Goal: Use online tool/utility: Utilize a website feature to perform a specific function

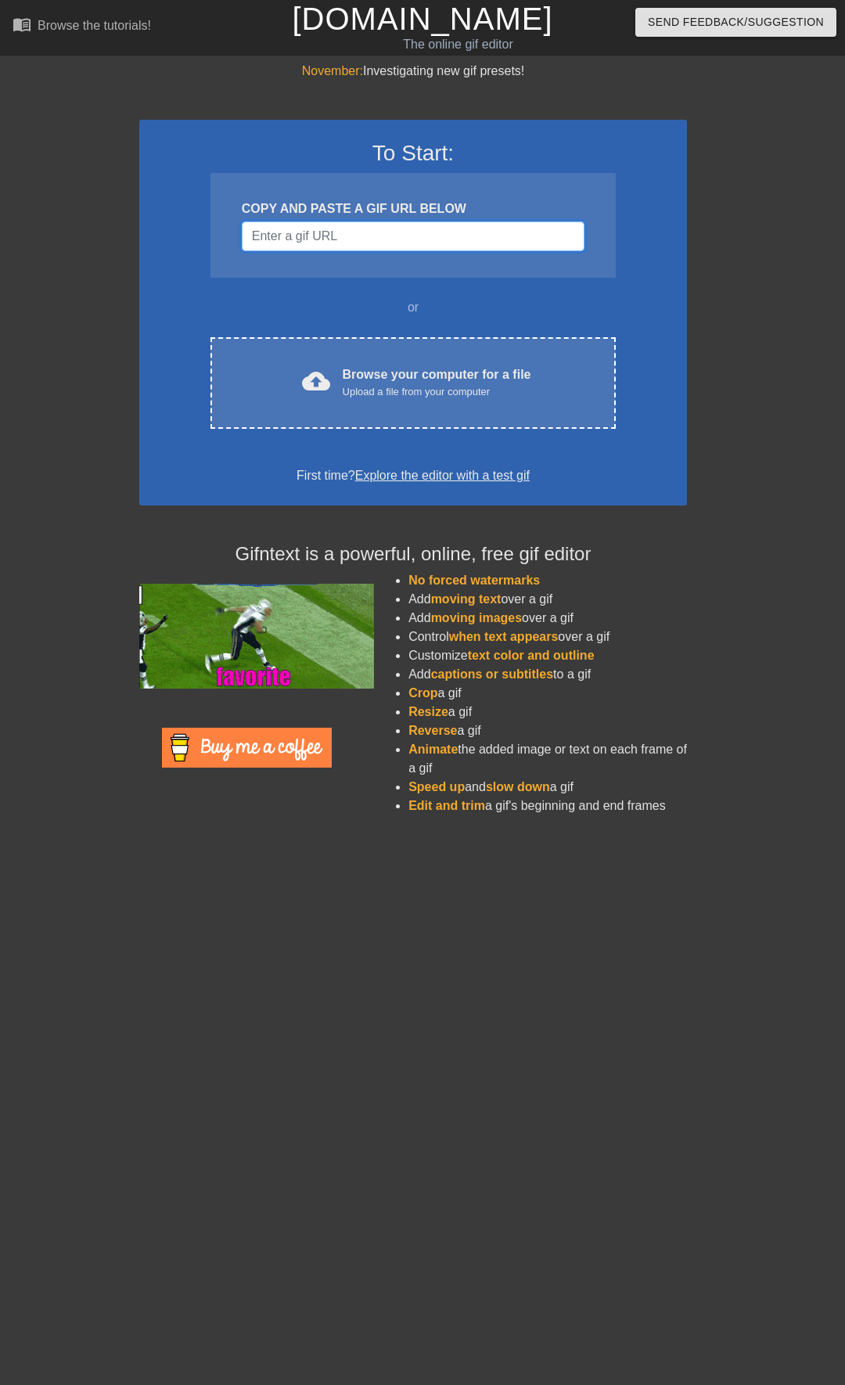
click at [350, 241] on input "Username" at bounding box center [413, 236] width 343 height 30
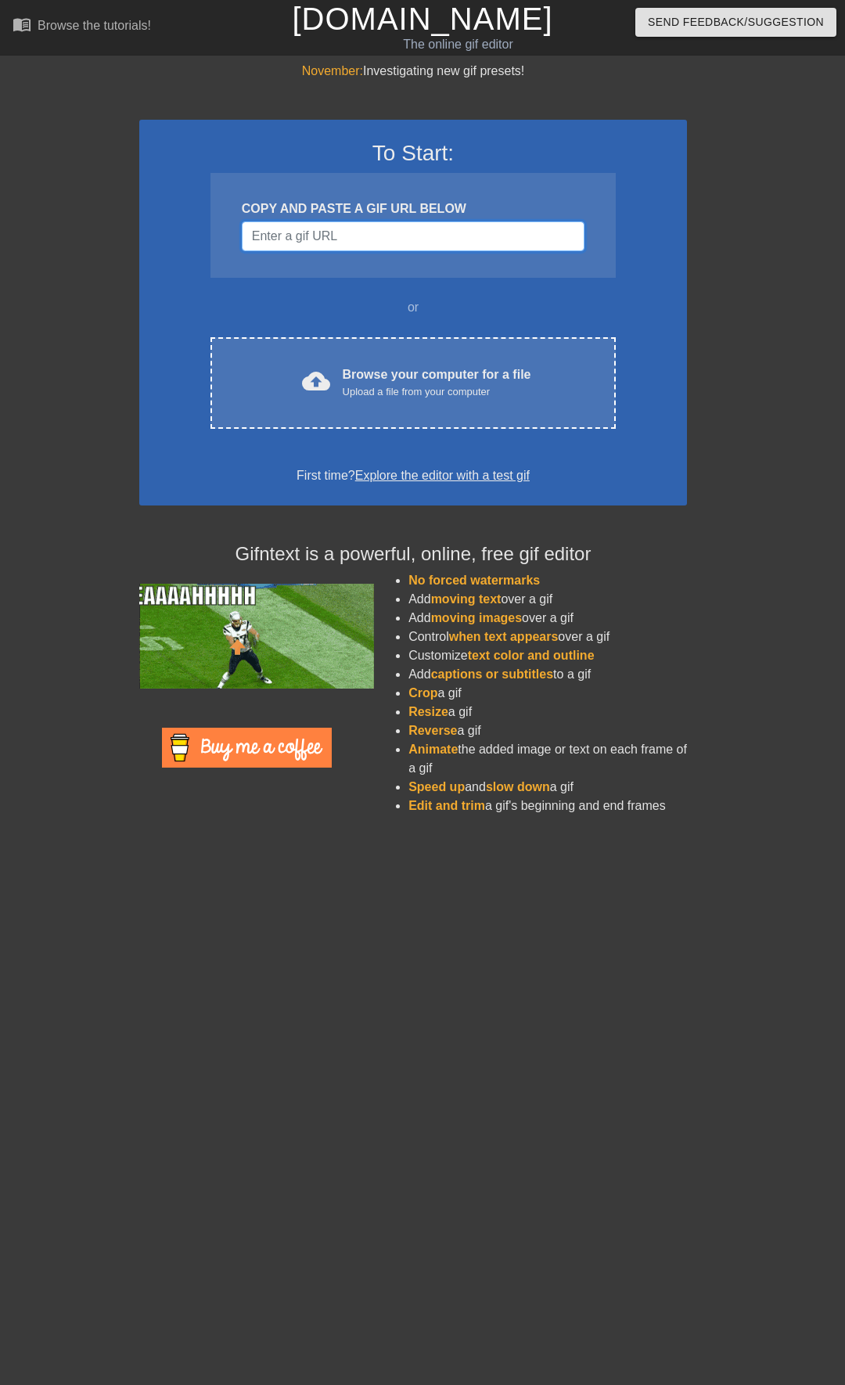
paste input "[URL][DOMAIN_NAME][PERSON_NAME]"
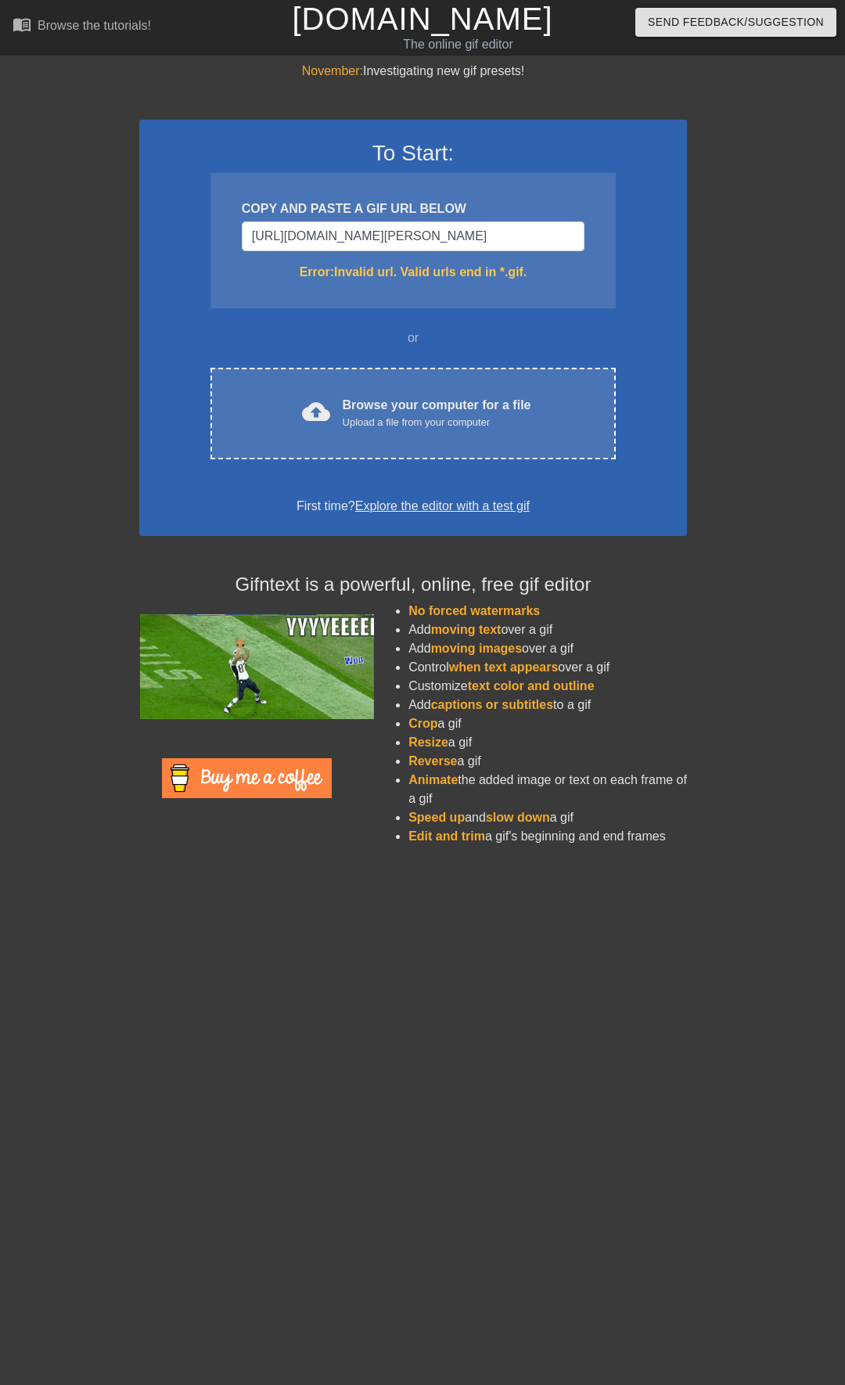
click at [789, 253] on div "November: Investigating new gif presets! To Start: COPY AND PASTE A GIF URL BEL…" at bounding box center [422, 460] width 845 height 796
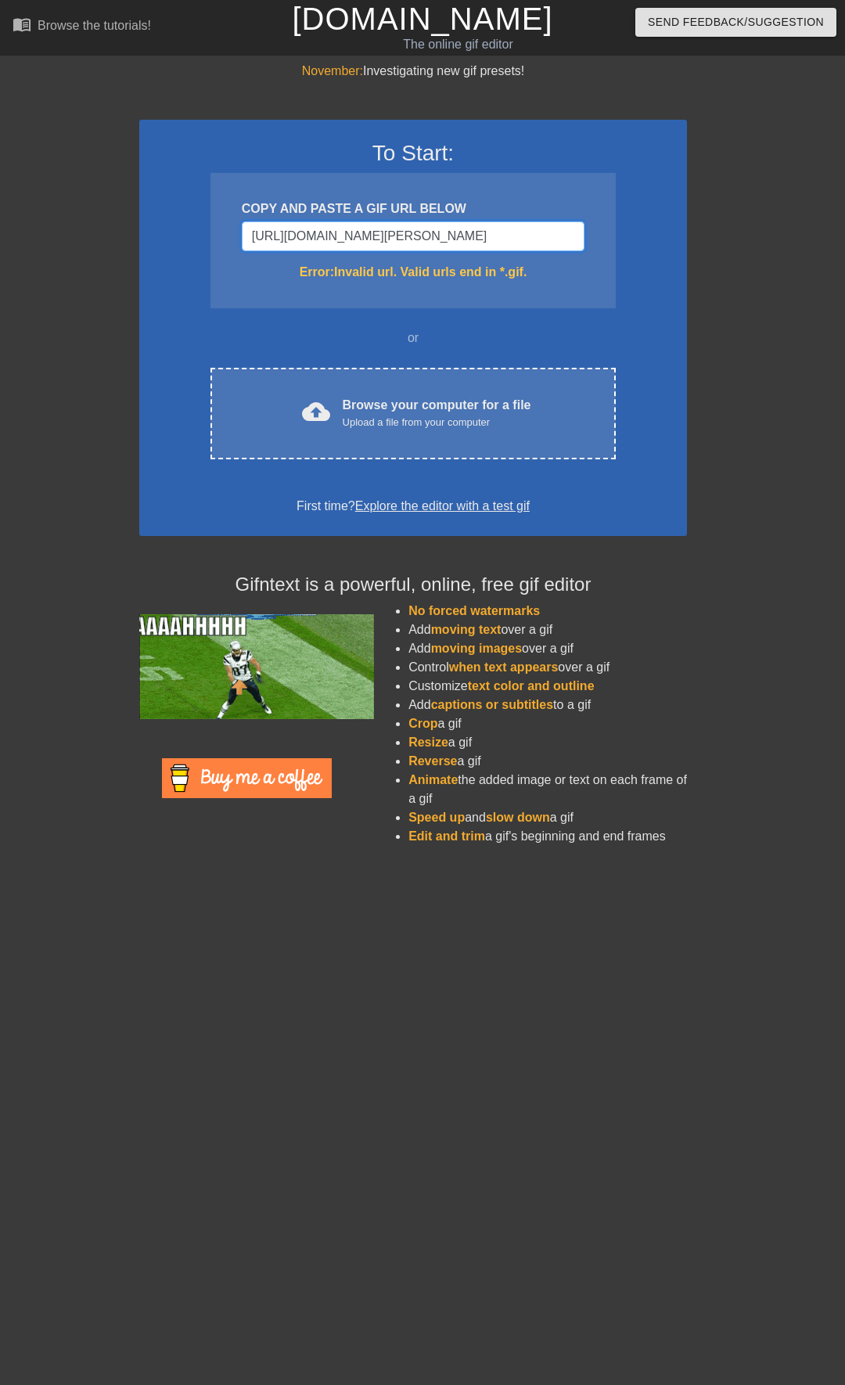
click at [541, 232] on input "[URL][DOMAIN_NAME][PERSON_NAME]" at bounding box center [413, 236] width 343 height 30
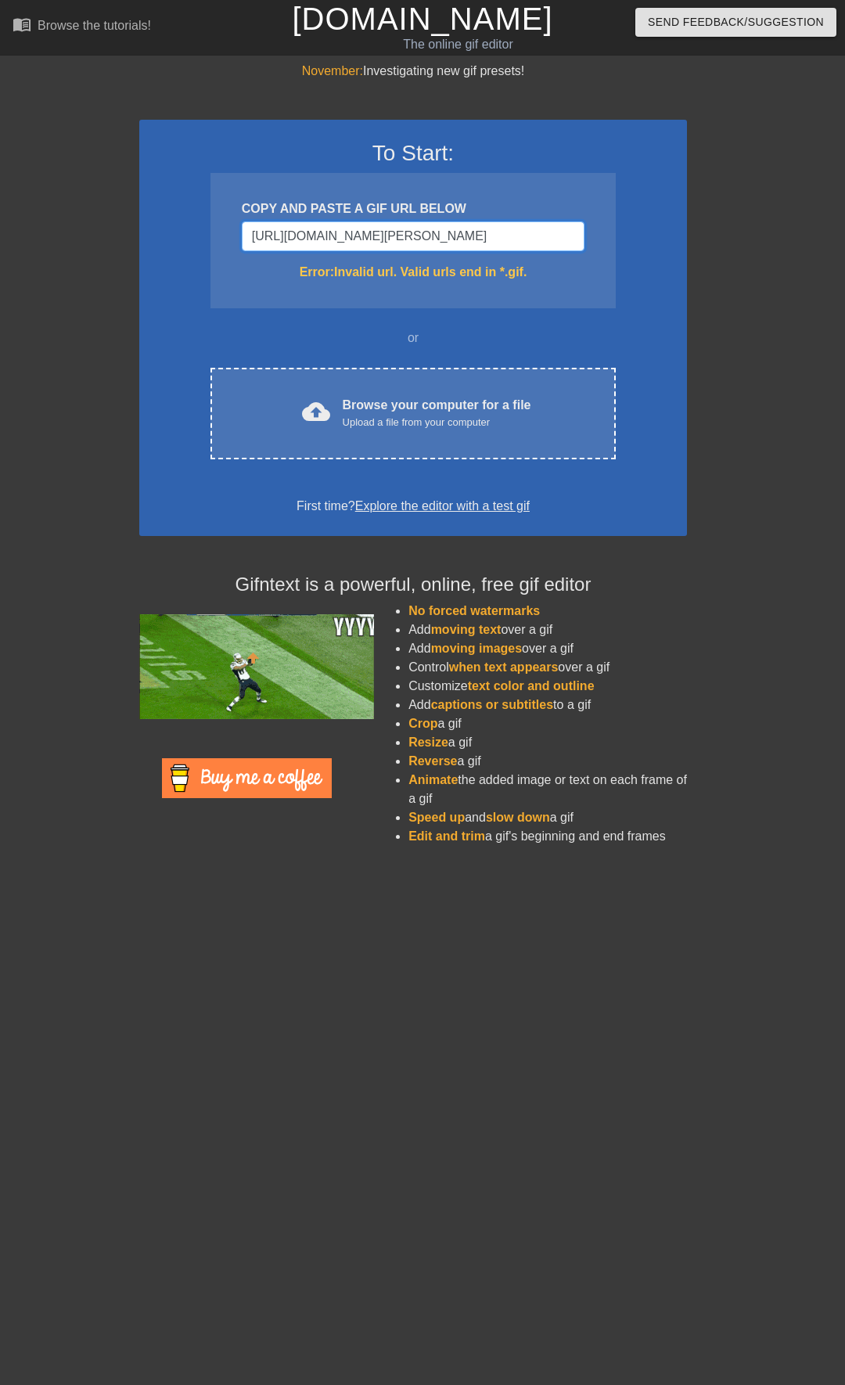
drag, startPoint x: 563, startPoint y: 234, endPoint x: 300, endPoint y: 238, distance: 262.9
click at [300, 238] on input "[URL][DOMAIN_NAME][PERSON_NAME]" at bounding box center [413, 236] width 343 height 30
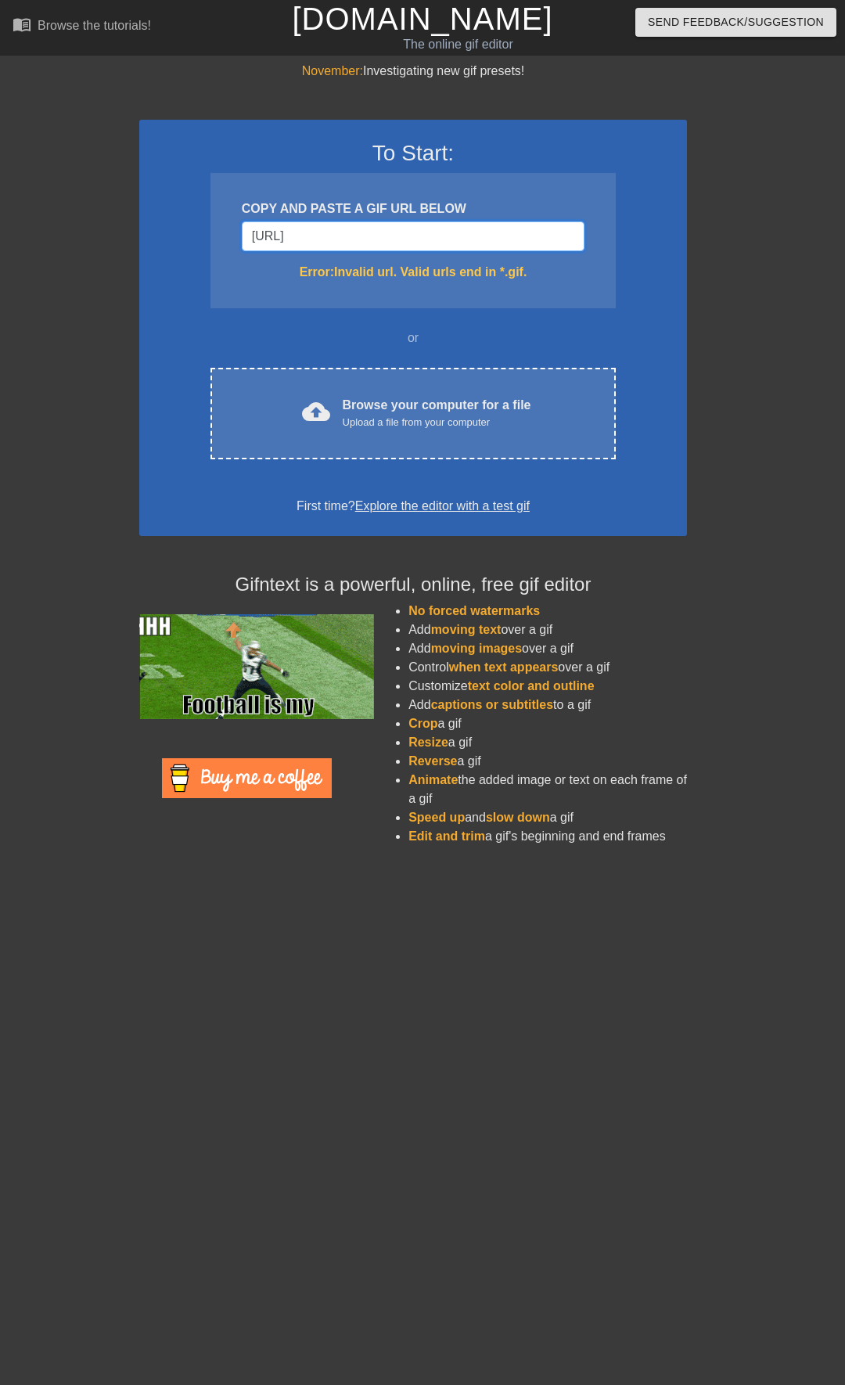
scroll to position [0, 0]
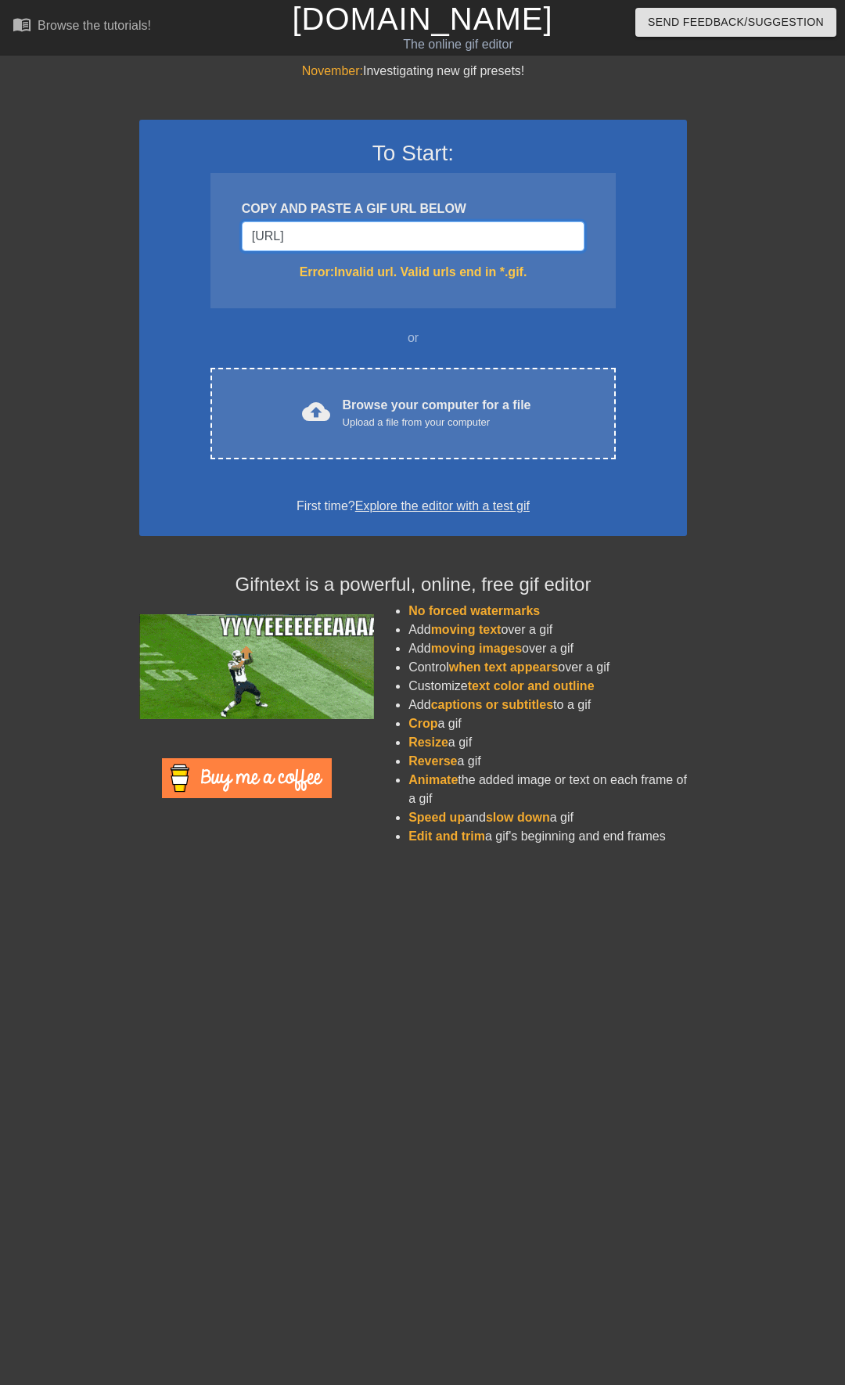
type input "[URL]"
drag, startPoint x: 452, startPoint y: 241, endPoint x: 207, endPoint y: 244, distance: 245.7
click at [207, 244] on div "To Start: COPY AND PASTE A GIF URL BELOW [URL] Error: Invalid url. Valid urls e…" at bounding box center [413, 328] width 548 height 416
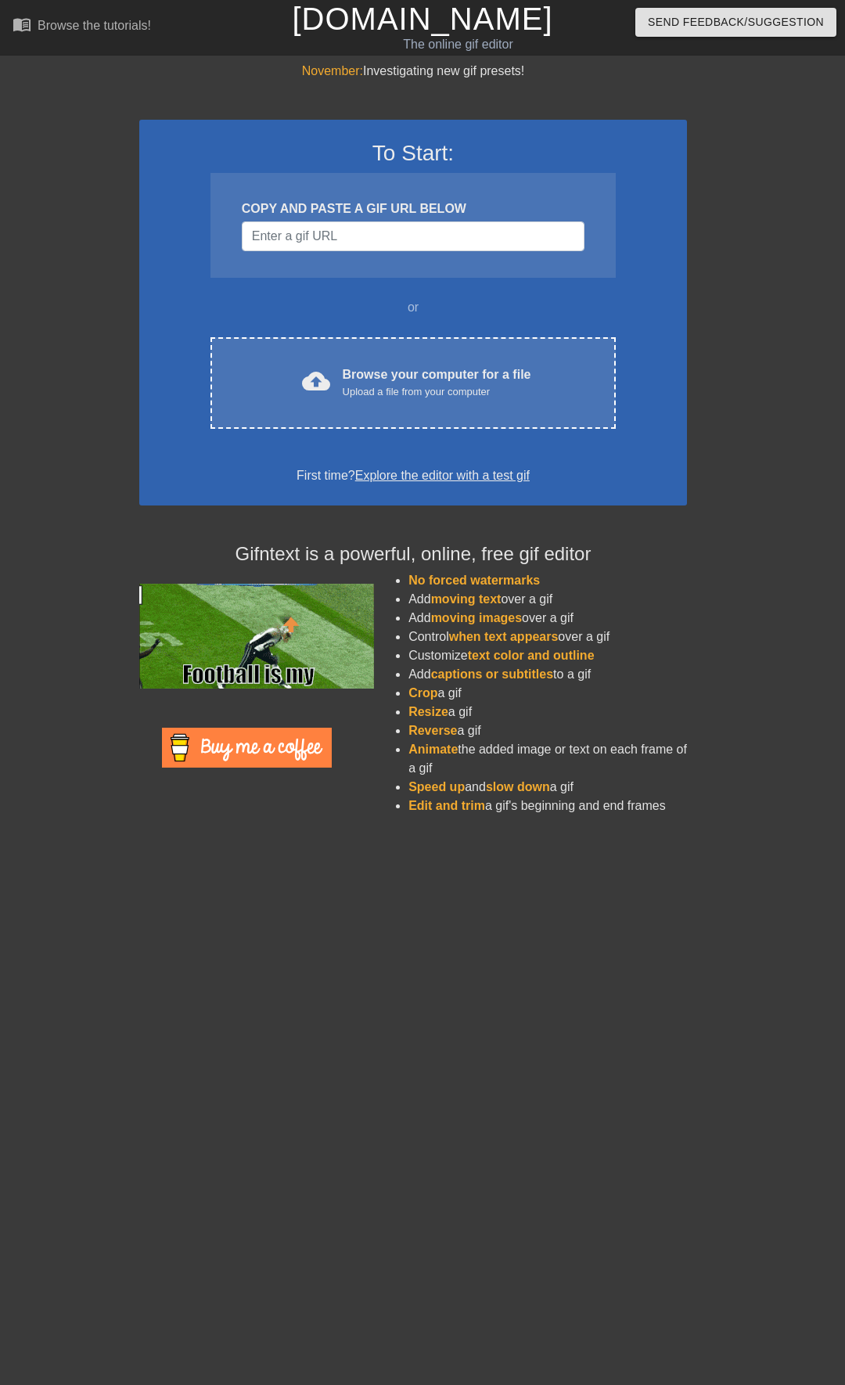
click at [94, 182] on div "November: Investigating new gif presets! To Start: COPY AND PASTE A GIF URL BEL…" at bounding box center [422, 445] width 845 height 766
click at [337, 232] on input "Username" at bounding box center [413, 236] width 343 height 30
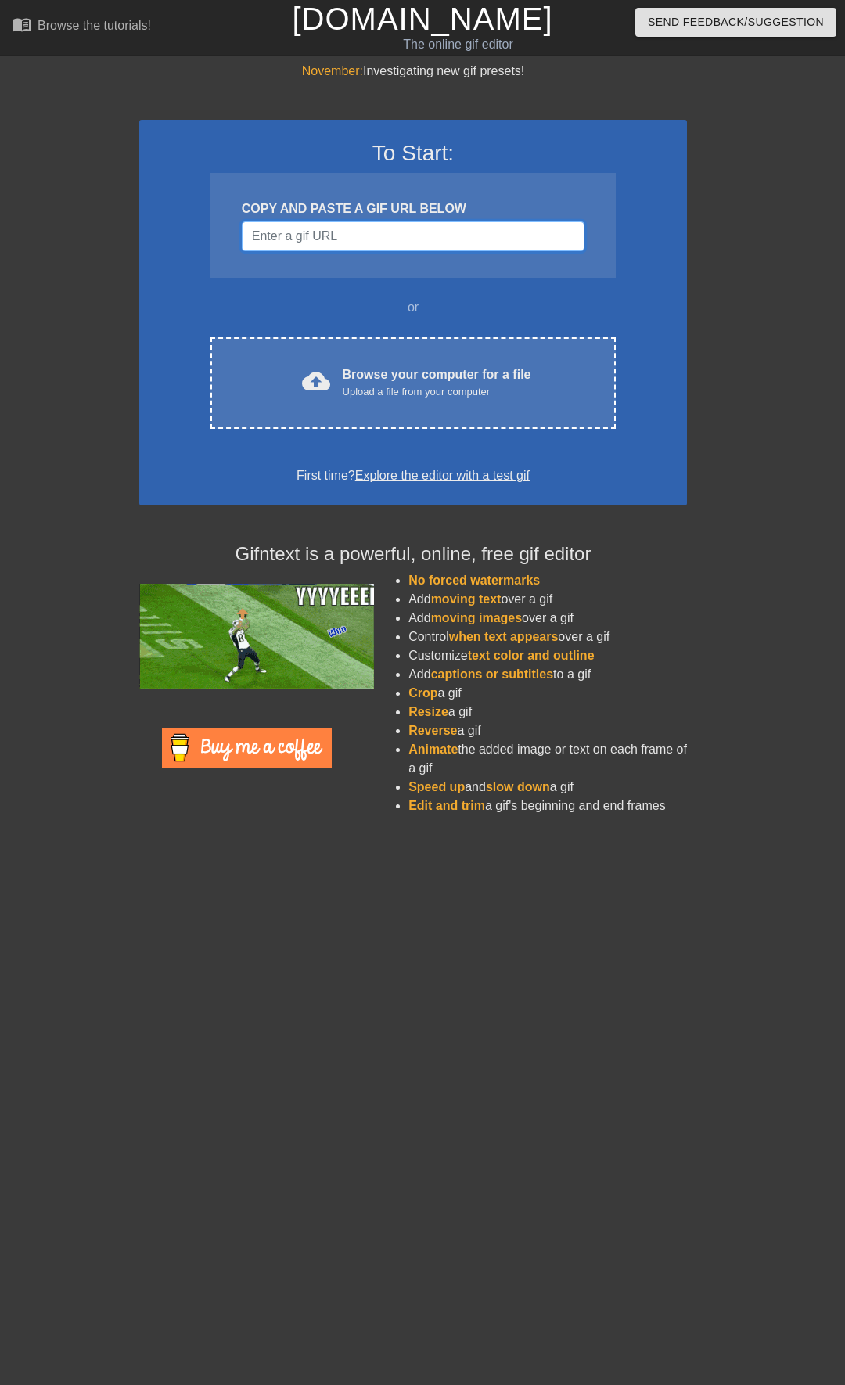
paste input "<div class="tenor-gif-embed" data-postid="13730108" data-share-method="host" da…"
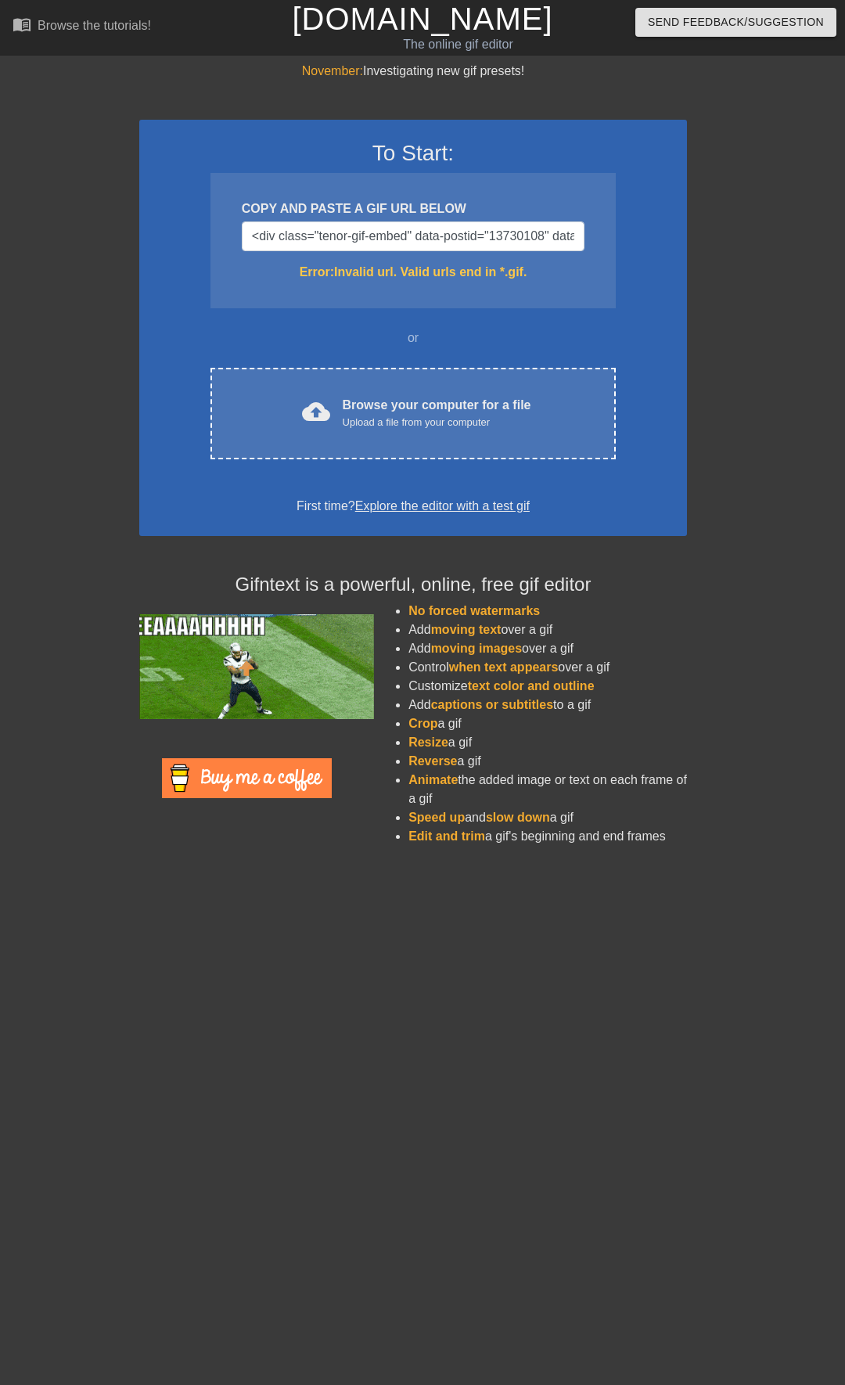
click at [746, 268] on div "November: Investigating new gif presets! To Start: COPY AND PASTE A GIF URL BEL…" at bounding box center [422, 460] width 845 height 796
click at [535, 235] on input "<div class="tenor-gif-embed" data-postid="13730108" data-share-method="host" da…" at bounding box center [413, 236] width 343 height 30
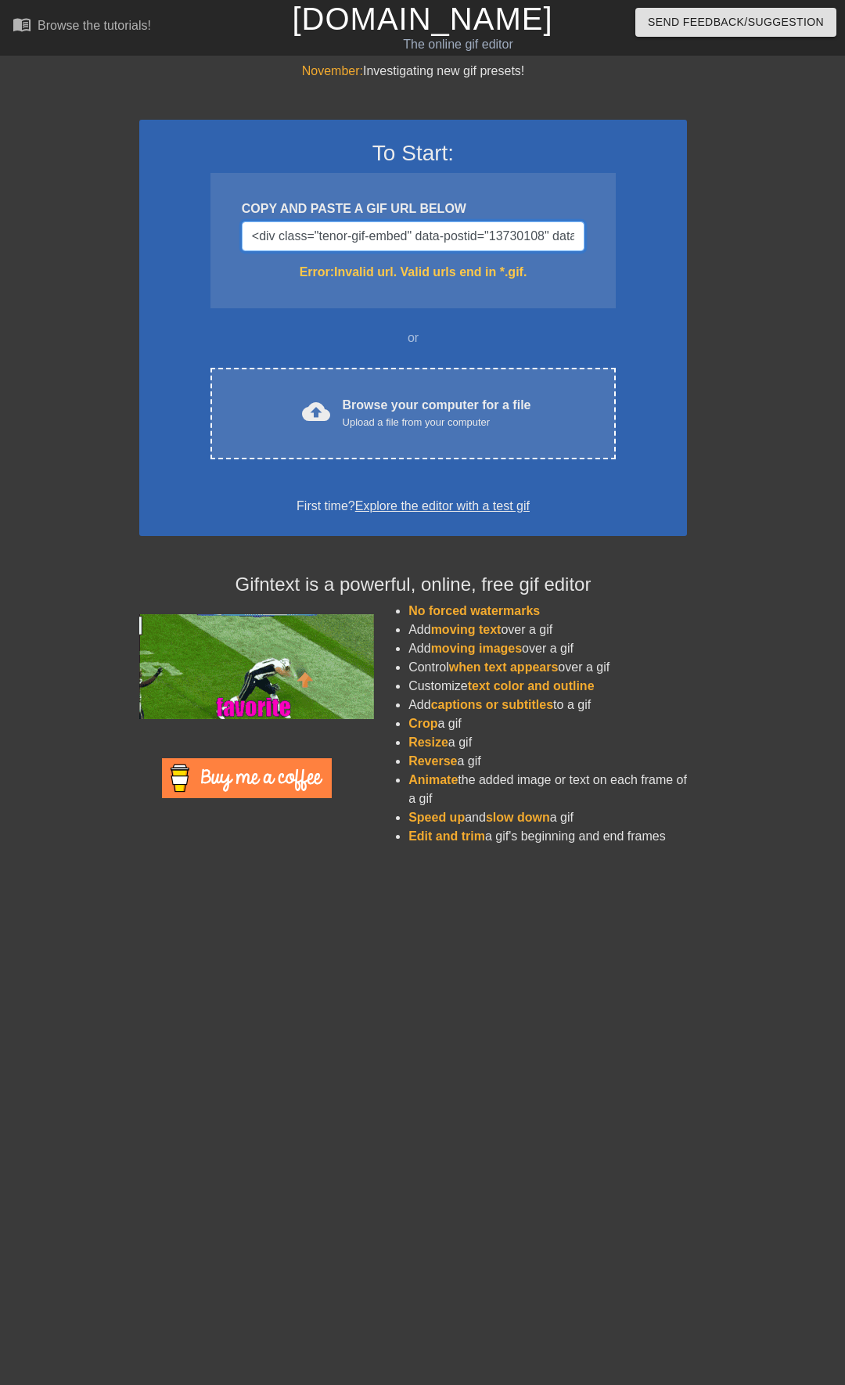
drag, startPoint x: 548, startPoint y: 233, endPoint x: 293, endPoint y: 235, distance: 255.8
click at [292, 234] on input "<div class="tenor-gif-embed" data-postid="13730108" data-share-method="host" da…" at bounding box center [413, 236] width 343 height 30
drag, startPoint x: 555, startPoint y: 243, endPoint x: 247, endPoint y: 247, distance: 308.3
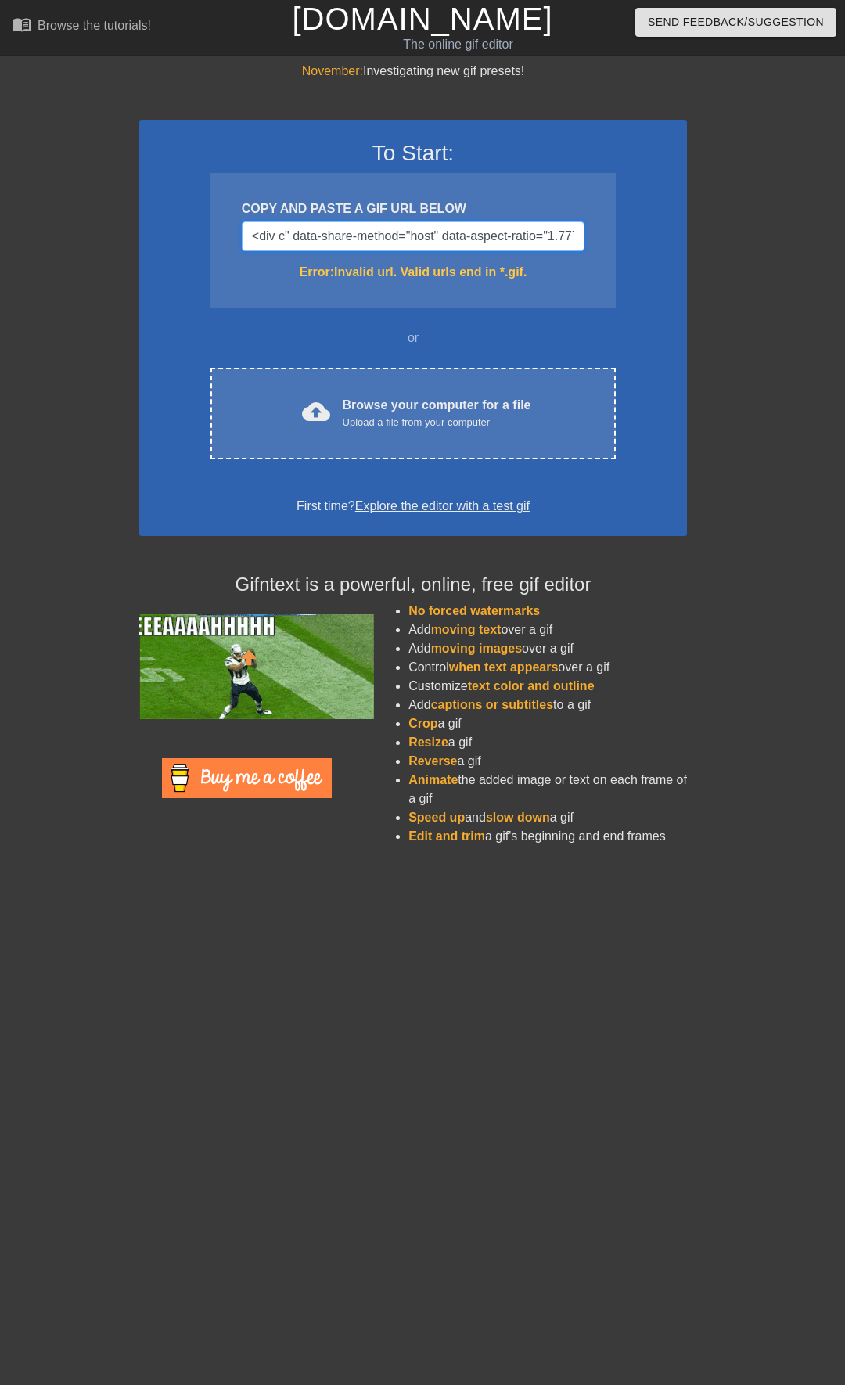
click at [247, 247] on input "<div c" data-share-method="host" data-aspect-ratio="1.77778" data-width="100%">…" at bounding box center [413, 236] width 343 height 30
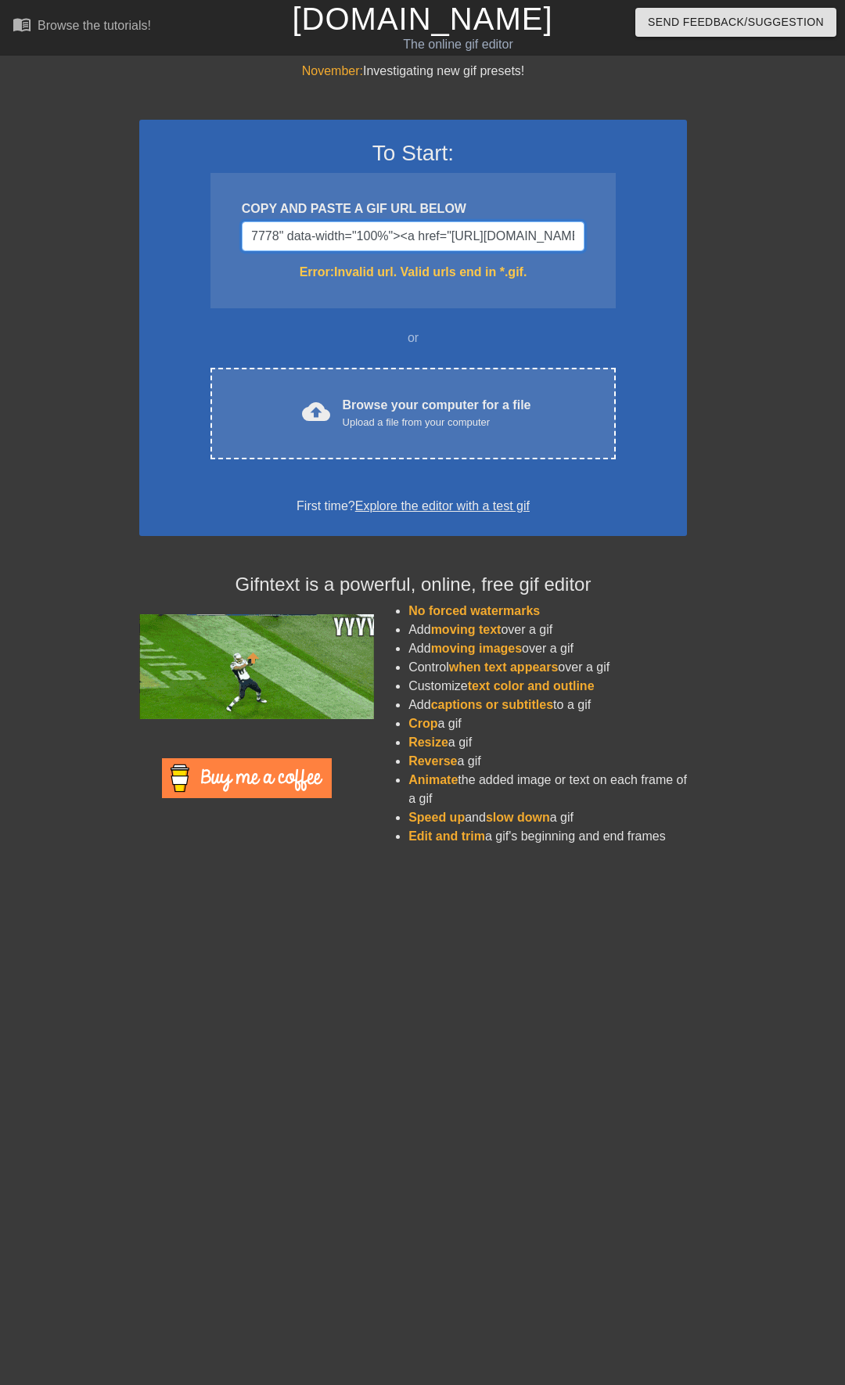
drag, startPoint x: 544, startPoint y: 242, endPoint x: 296, endPoint y: 243, distance: 247.2
click at [296, 243] on input "1.77778" data-width="100%"><a href="[URL][DOMAIN_NAME][PERSON_NAME]">Let Me In …" at bounding box center [413, 236] width 343 height 30
drag, startPoint x: 545, startPoint y: 235, endPoint x: 300, endPoint y: 246, distance: 245.1
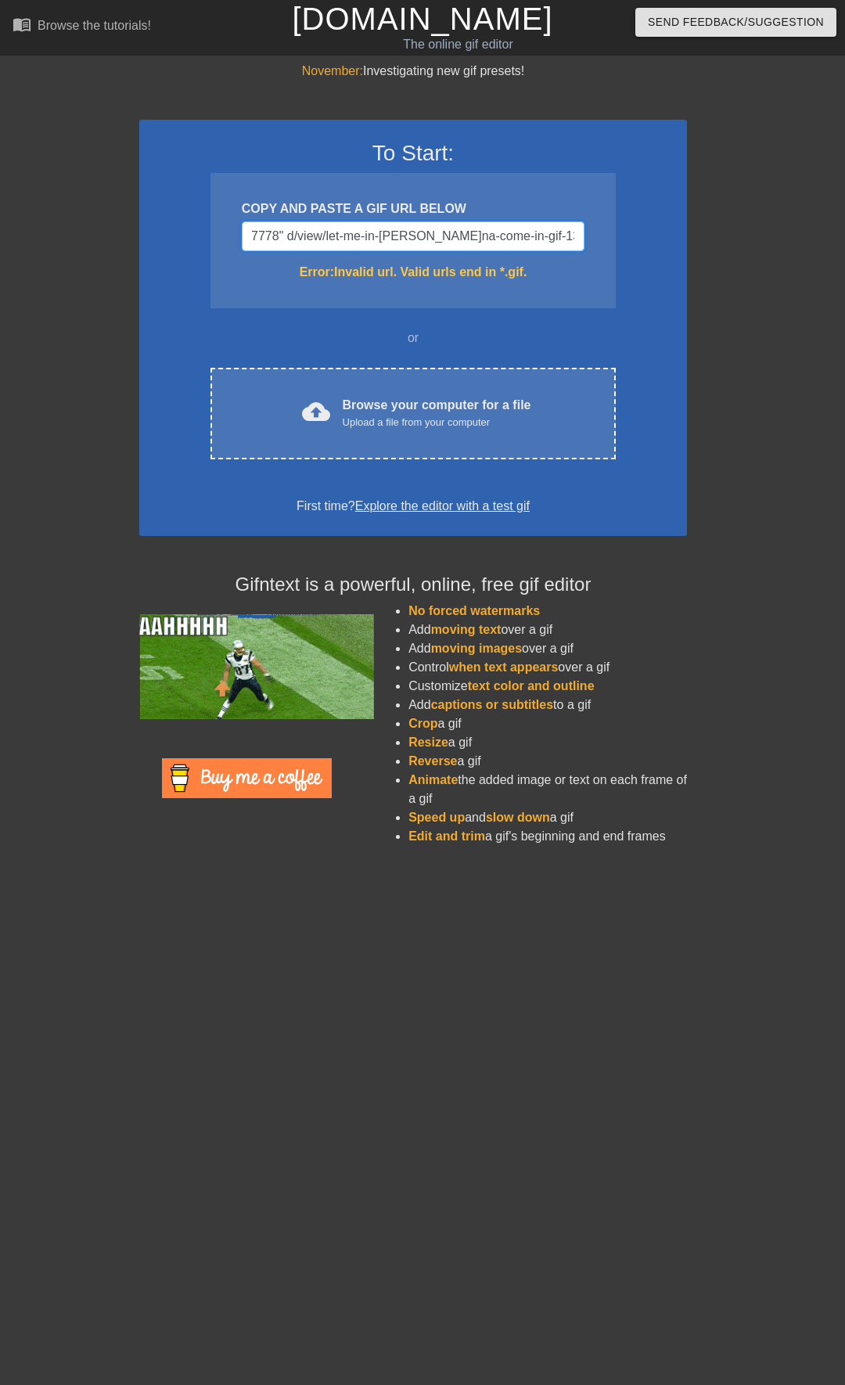
click at [300, 246] on input "1.77778" d/view/let-me-in-[PERSON_NAME]na-come-in-gif-13730108">Let Me In [PERS…" at bounding box center [413, 236] width 343 height 30
drag, startPoint x: 569, startPoint y: 240, endPoint x: 290, endPoint y: 249, distance: 278.6
click at [290, 249] on input "1.77778" df-13730108">Let Me In [PERSON_NAME]</a>from <a href="[URL][DOMAIN_NAM…" at bounding box center [413, 236] width 343 height 30
drag, startPoint x: 465, startPoint y: 246, endPoint x: 285, endPoint y: 252, distance: 180.8
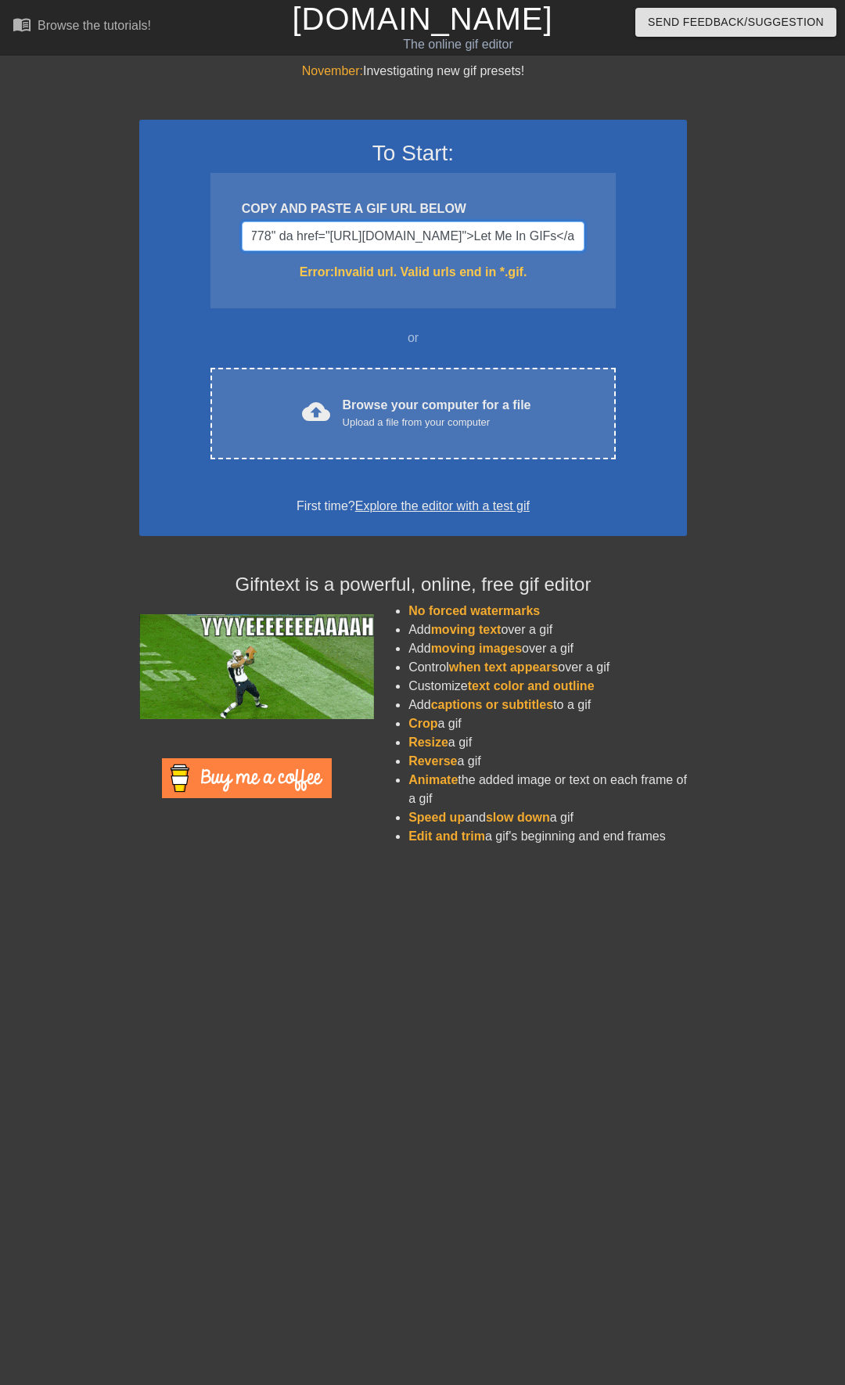
click at [282, 252] on div "COPY AND PASTE A GIF URL BELOW 1.77778" da href="[URL][DOMAIN_NAME]">Let Me In …" at bounding box center [412, 240] width 405 height 135
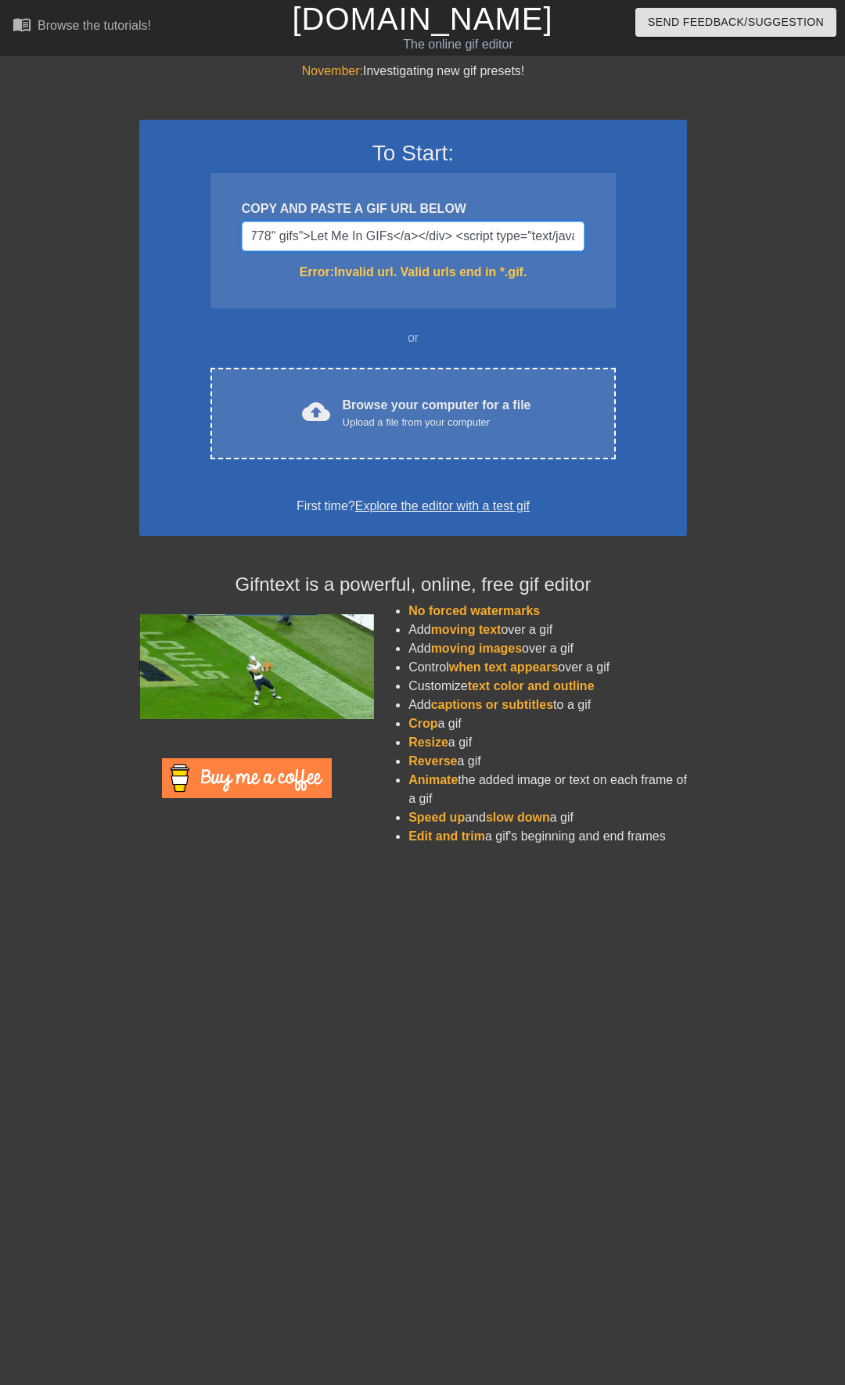
scroll to position [0, 33]
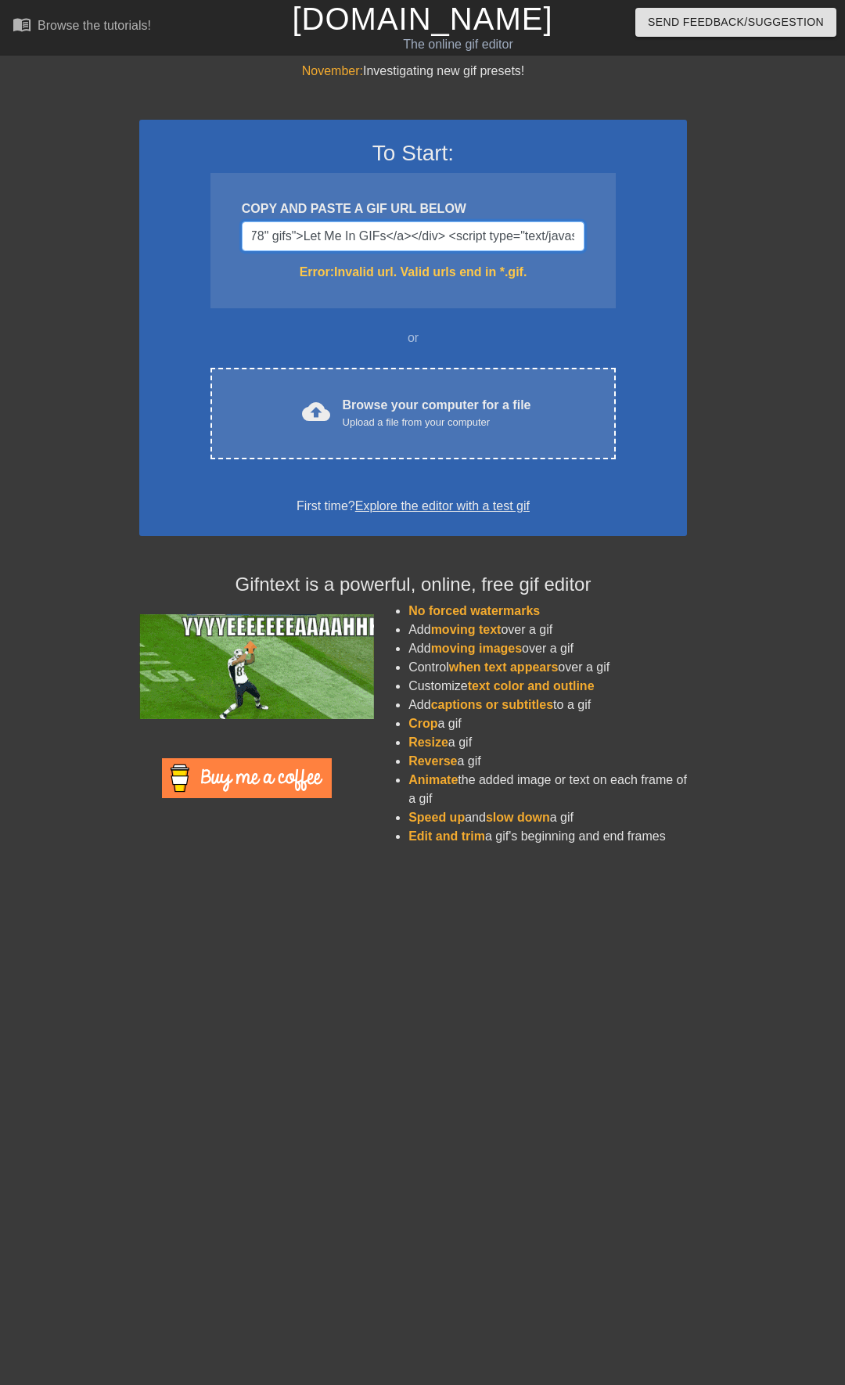
drag, startPoint x: 563, startPoint y: 242, endPoint x: 309, endPoint y: 253, distance: 254.5
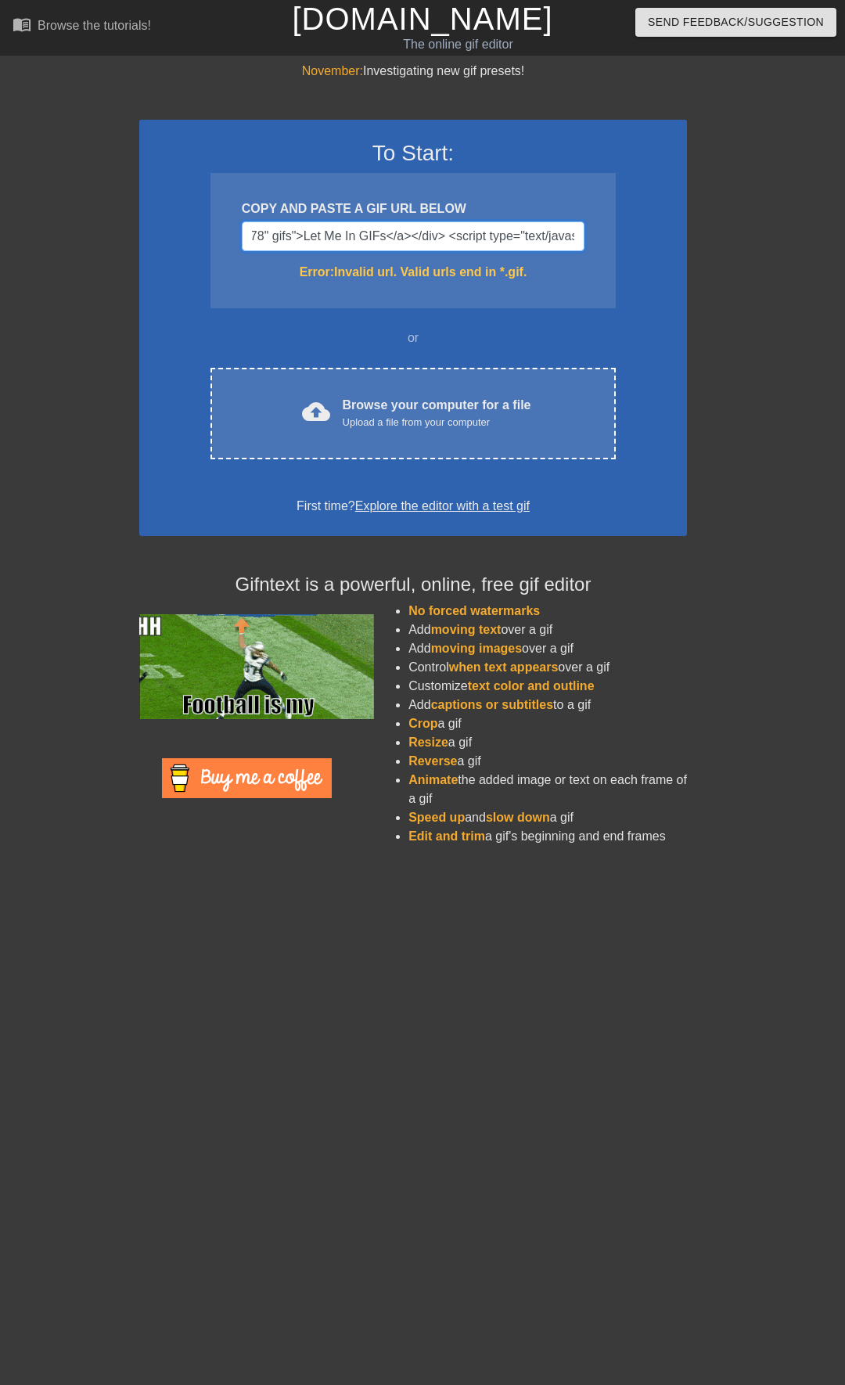
click at [311, 252] on div "COPY AND PASTE A GIF URL BELOW 1.77778" gifs">Let Me In GIFs</a></div> <script …" at bounding box center [412, 240] width 405 height 135
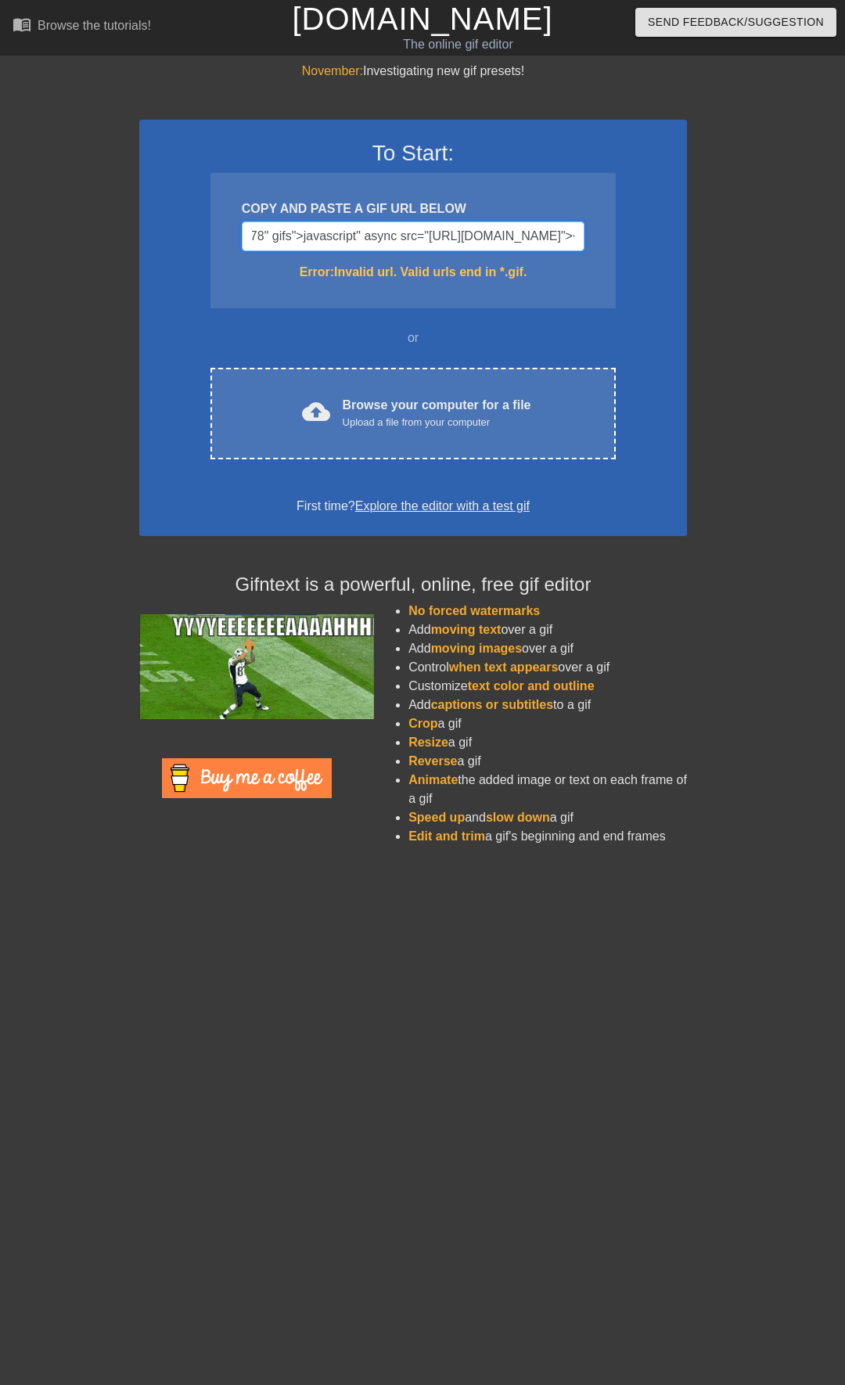
drag, startPoint x: 544, startPoint y: 239, endPoint x: 287, endPoint y: 246, distance: 256.7
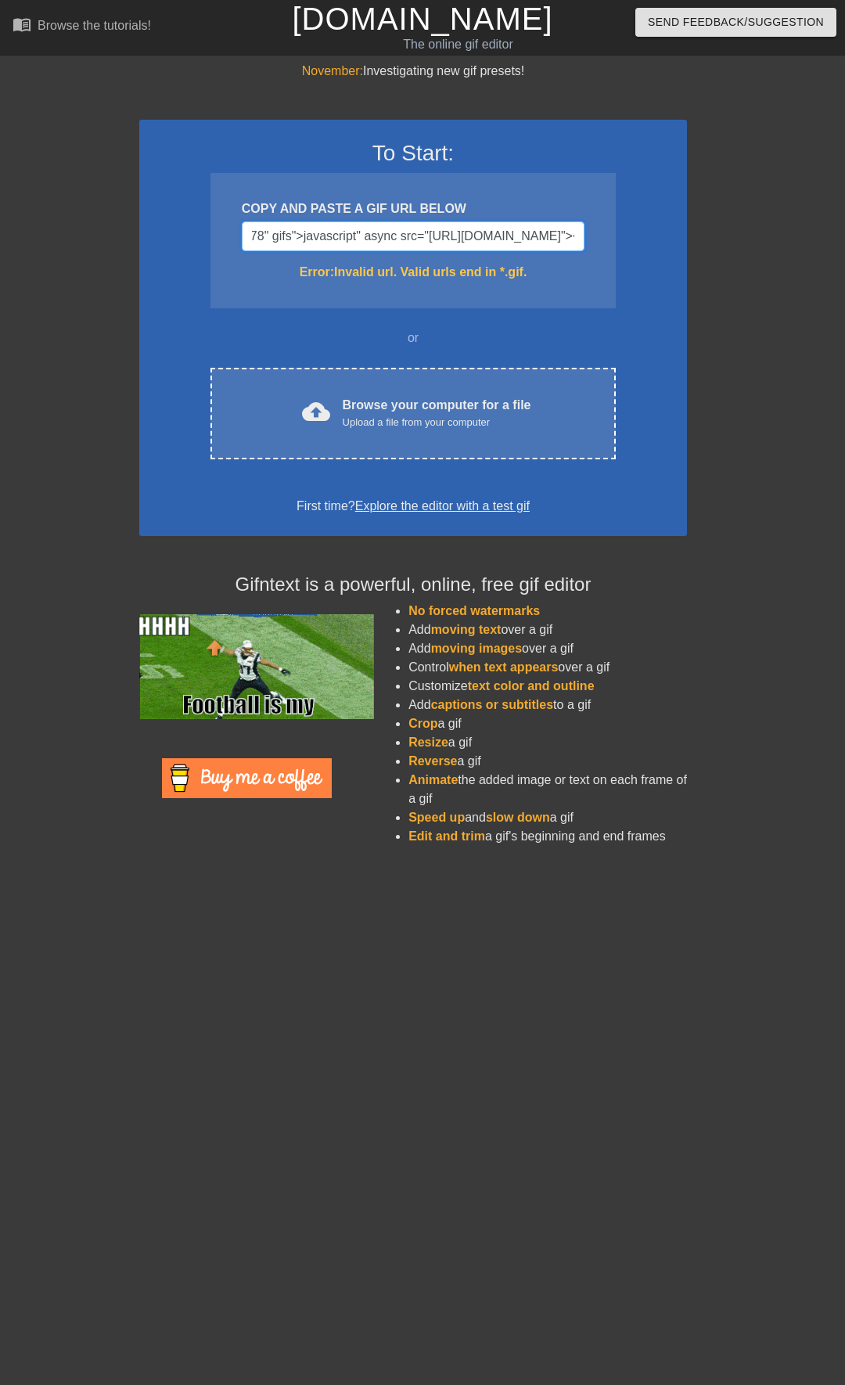
click at [287, 246] on input "1.77778" gifs">javascript" async src="[URL][DOMAIN_NAME]"></script>" at bounding box center [413, 236] width 343 height 30
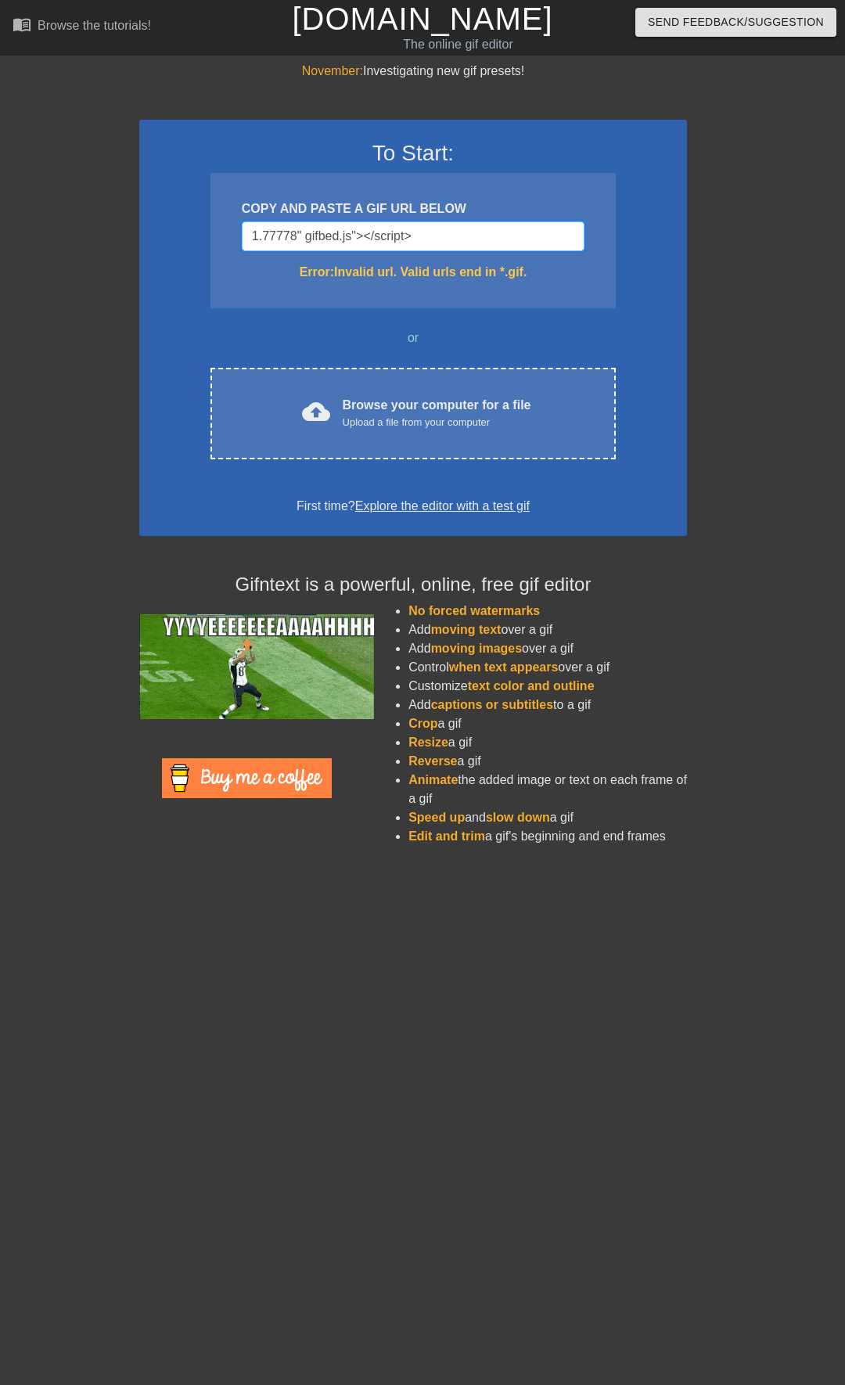
scroll to position [0, 0]
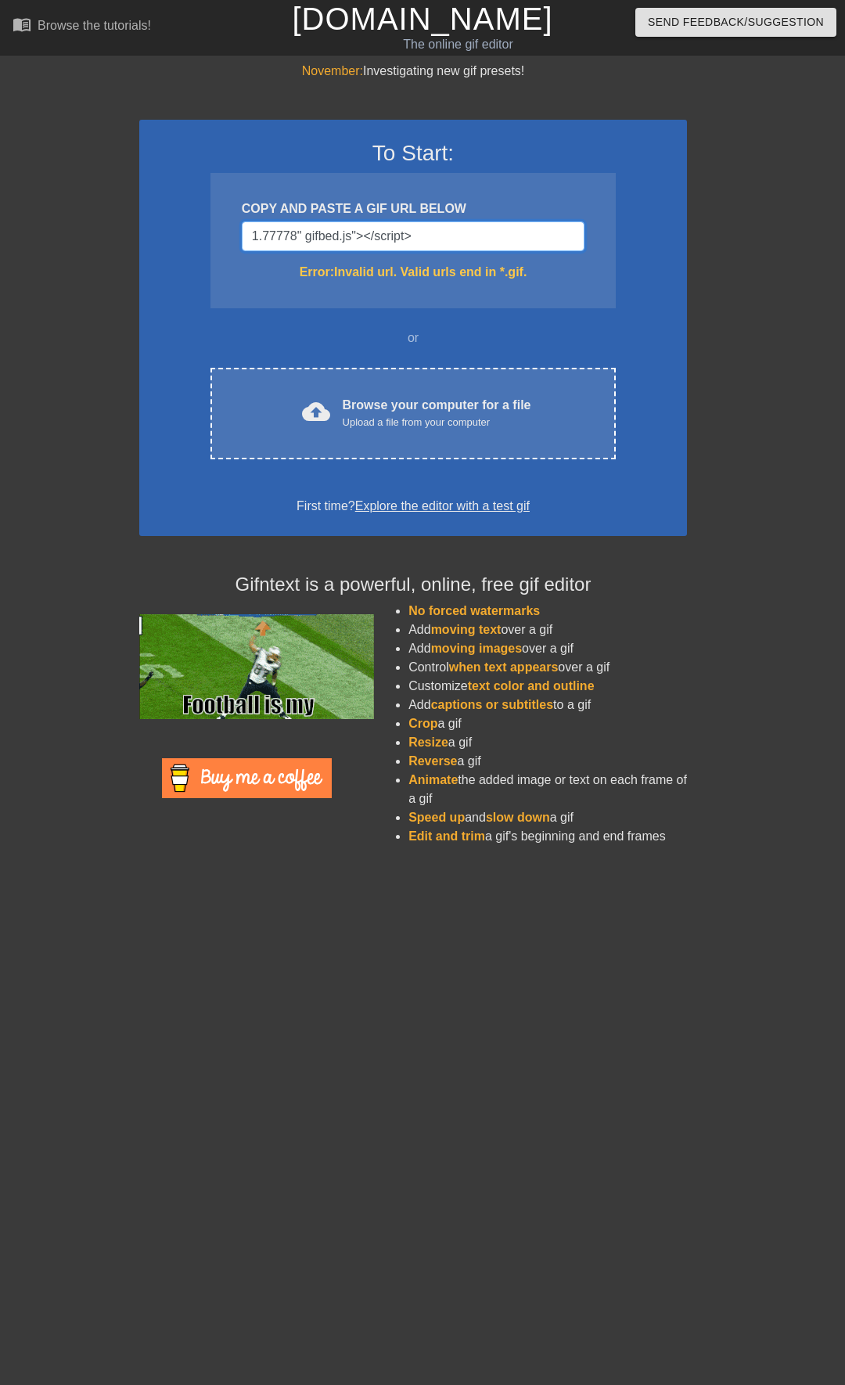
type input "1.77778" gibed.js"></script>"
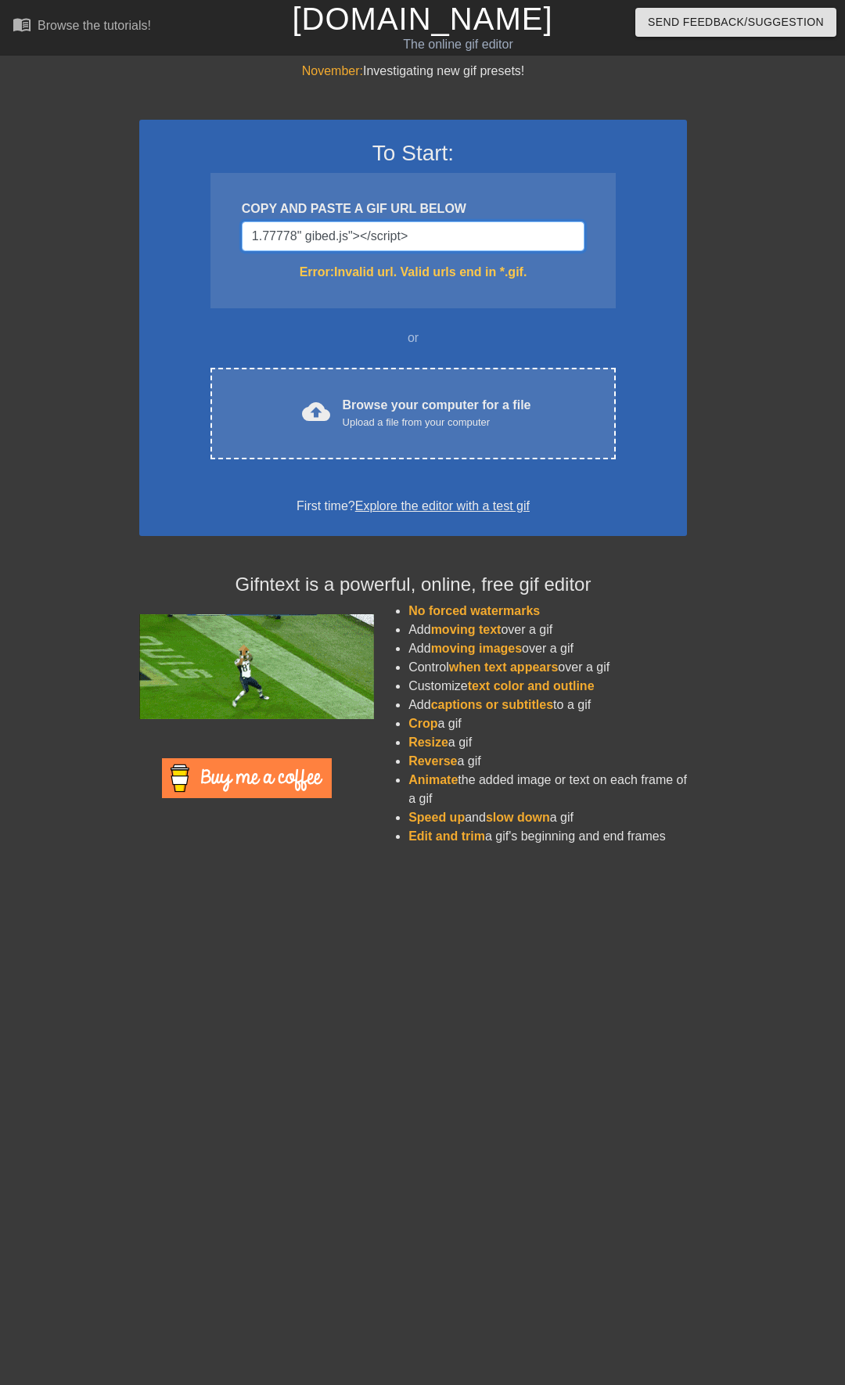
drag, startPoint x: 533, startPoint y: 234, endPoint x: 210, endPoint y: 250, distance: 322.7
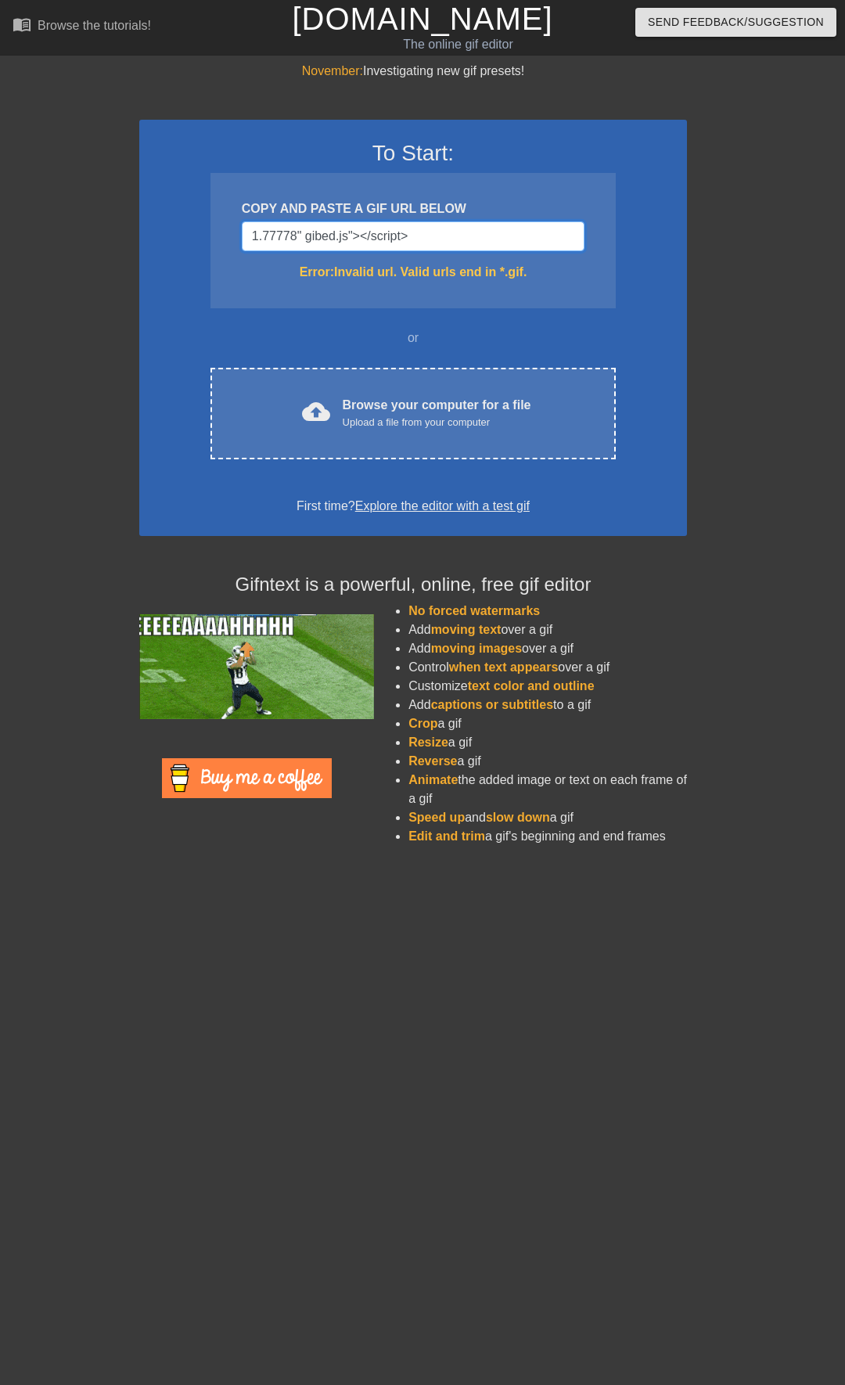
click at [207, 249] on div "To Start: COPY AND PASTE A GIF URL BELOW 1.77778" gibed.js"></script> Error: In…" at bounding box center [413, 328] width 548 height 416
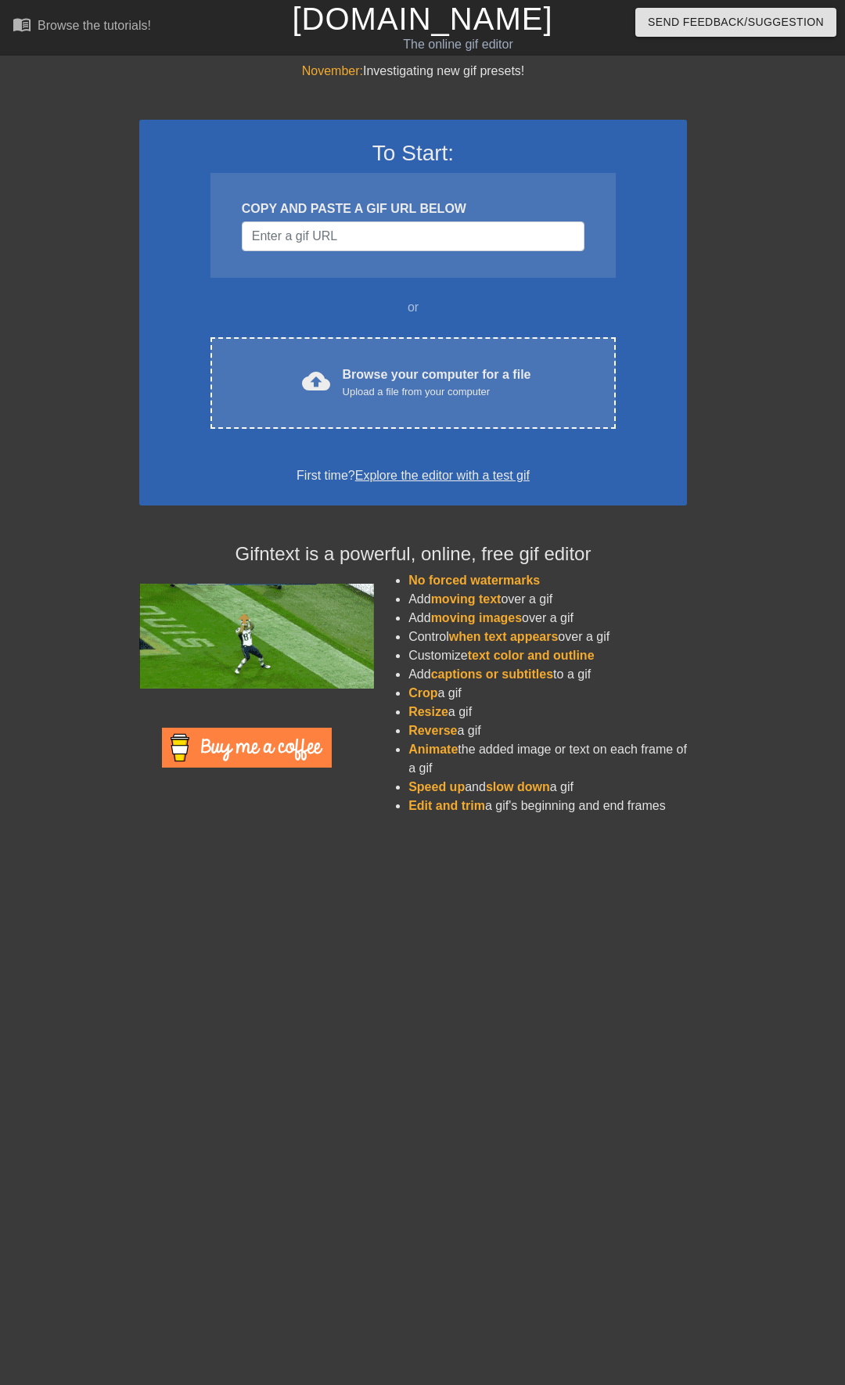
click at [771, 217] on div "November: Investigating new gif presets! To Start: COPY AND PASTE A GIF URL BEL…" at bounding box center [422, 445] width 845 height 766
click at [426, 231] on input "Username" at bounding box center [413, 236] width 343 height 30
paste input "[URL][DOMAIN_NAME][PERSON_NAME]"
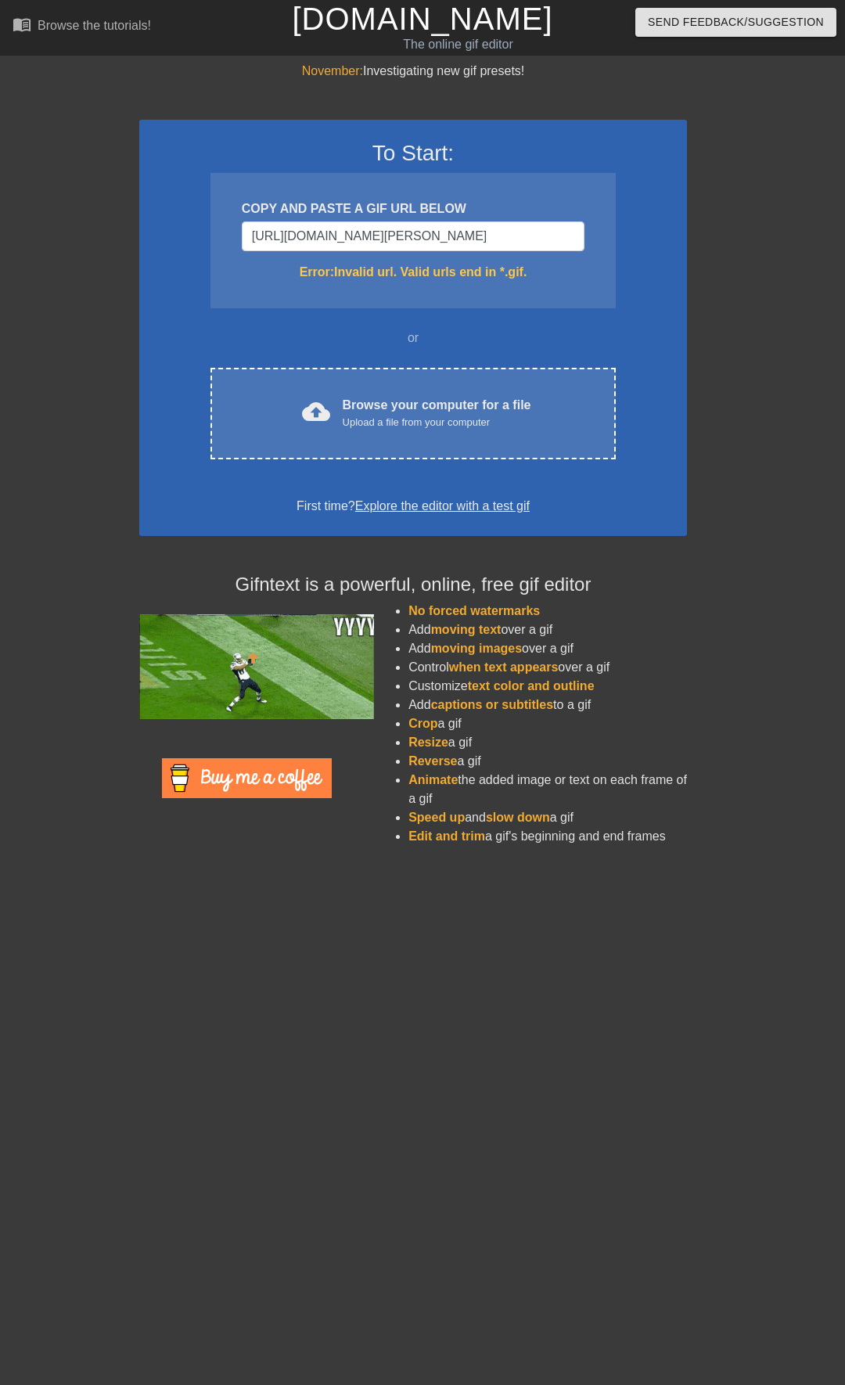
click at [706, 247] on div "November: Investigating new gif presets! To Start: COPY AND PASTE A GIF URL BEL…" at bounding box center [422, 460] width 845 height 796
click at [563, 238] on input "[URL][DOMAIN_NAME][PERSON_NAME]" at bounding box center [413, 236] width 343 height 30
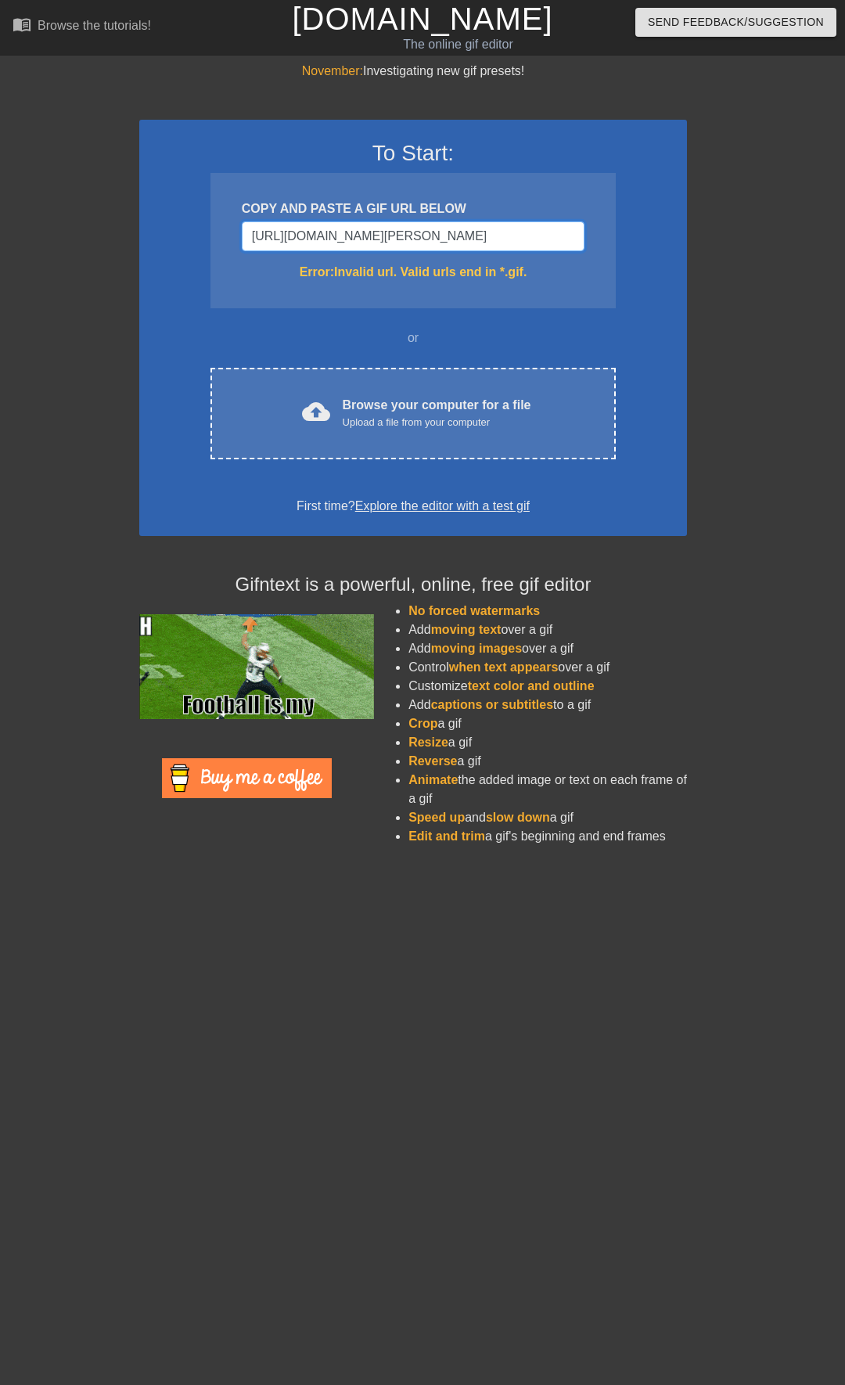
click at [573, 237] on input "[URL][DOMAIN_NAME][PERSON_NAME]" at bounding box center [413, 236] width 343 height 30
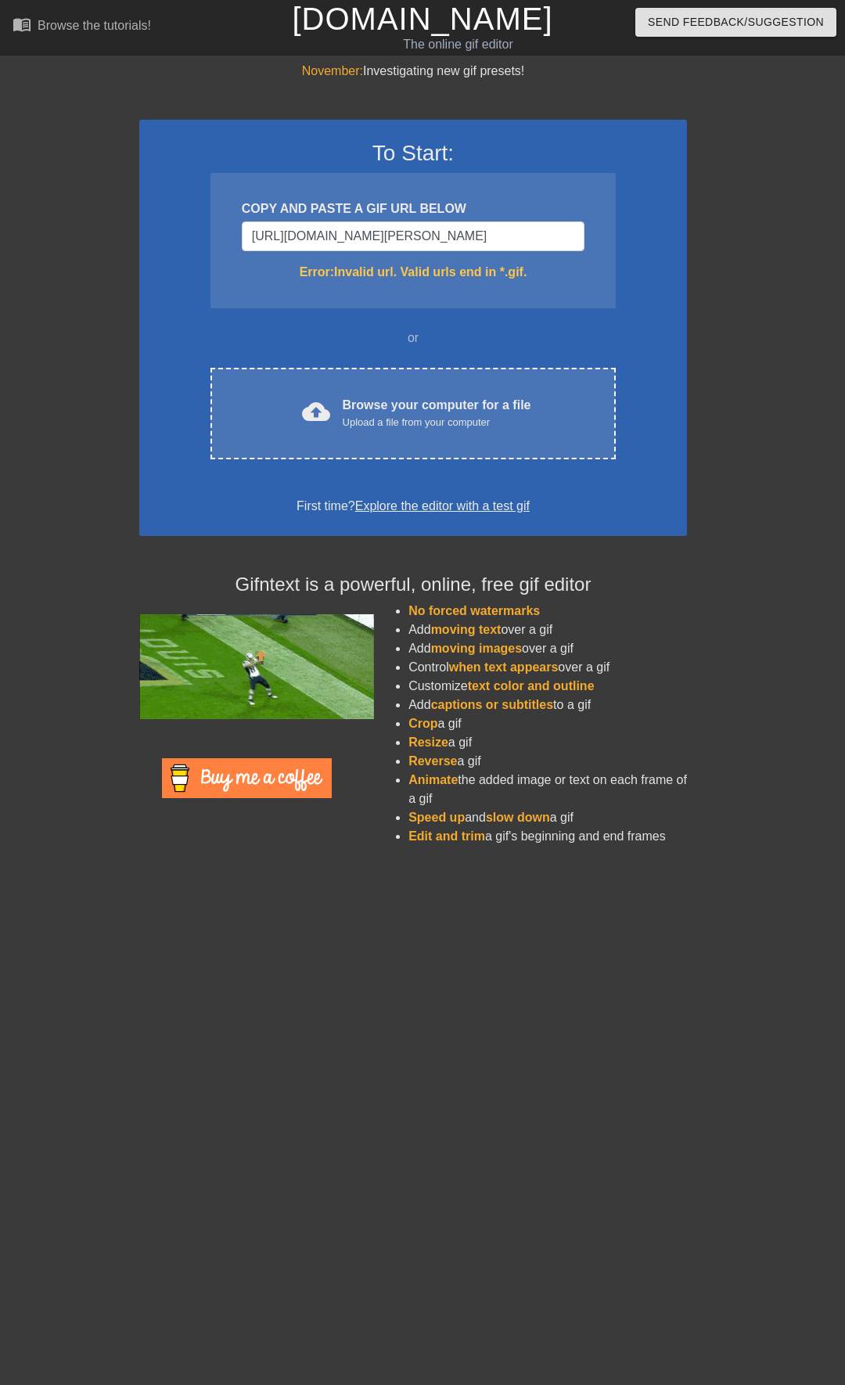
click at [707, 254] on div "November: Investigating new gif presets! To Start: COPY AND PASTE A GIF URL BEL…" at bounding box center [422, 460] width 845 height 796
drag, startPoint x: 466, startPoint y: 243, endPoint x: 230, endPoint y: 250, distance: 236.4
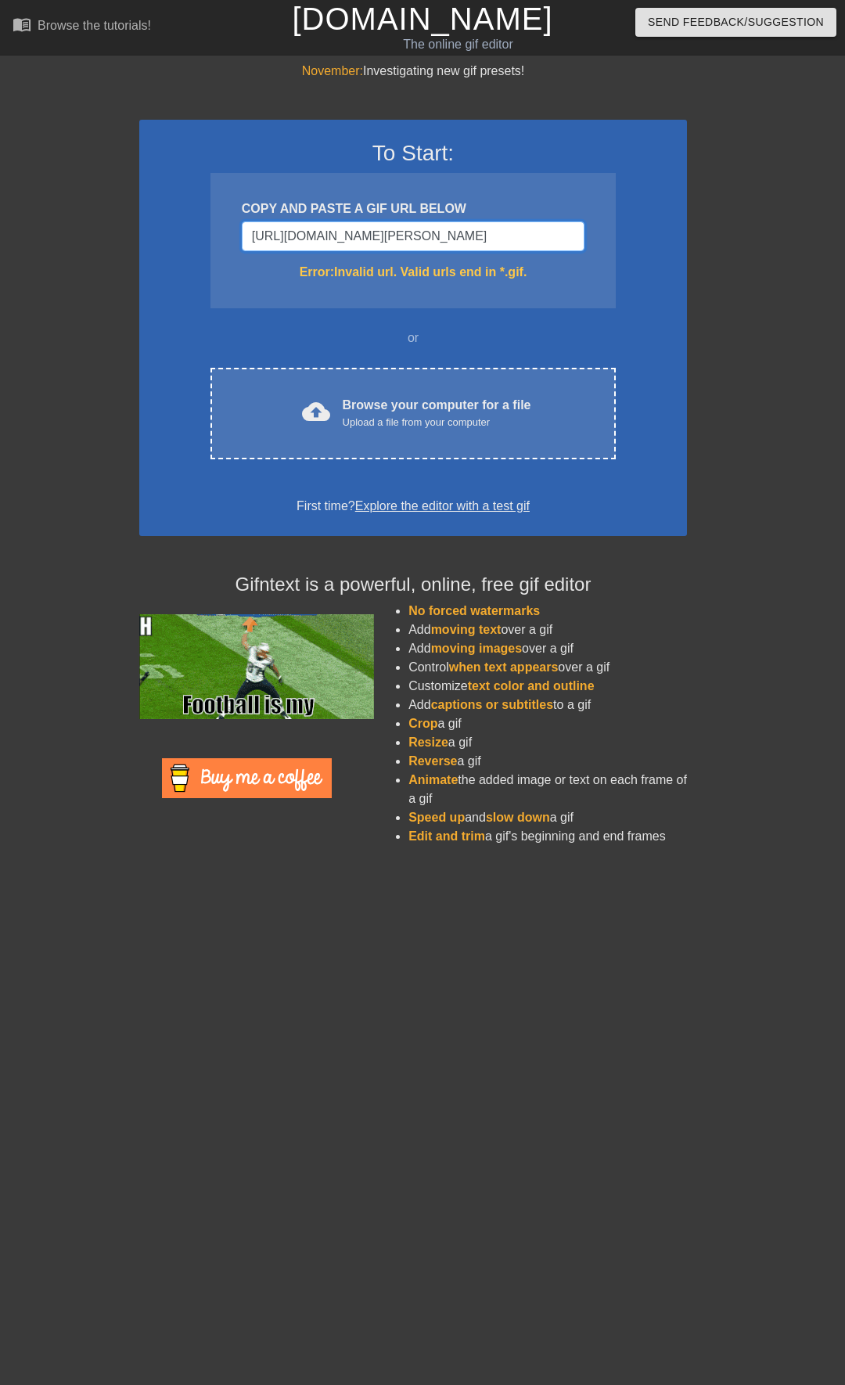
click at [230, 250] on div "COPY AND PASTE A GIF URL BELOW [URL][DOMAIN_NAME][PERSON_NAME] Error: Invalid u…" at bounding box center [412, 240] width 405 height 135
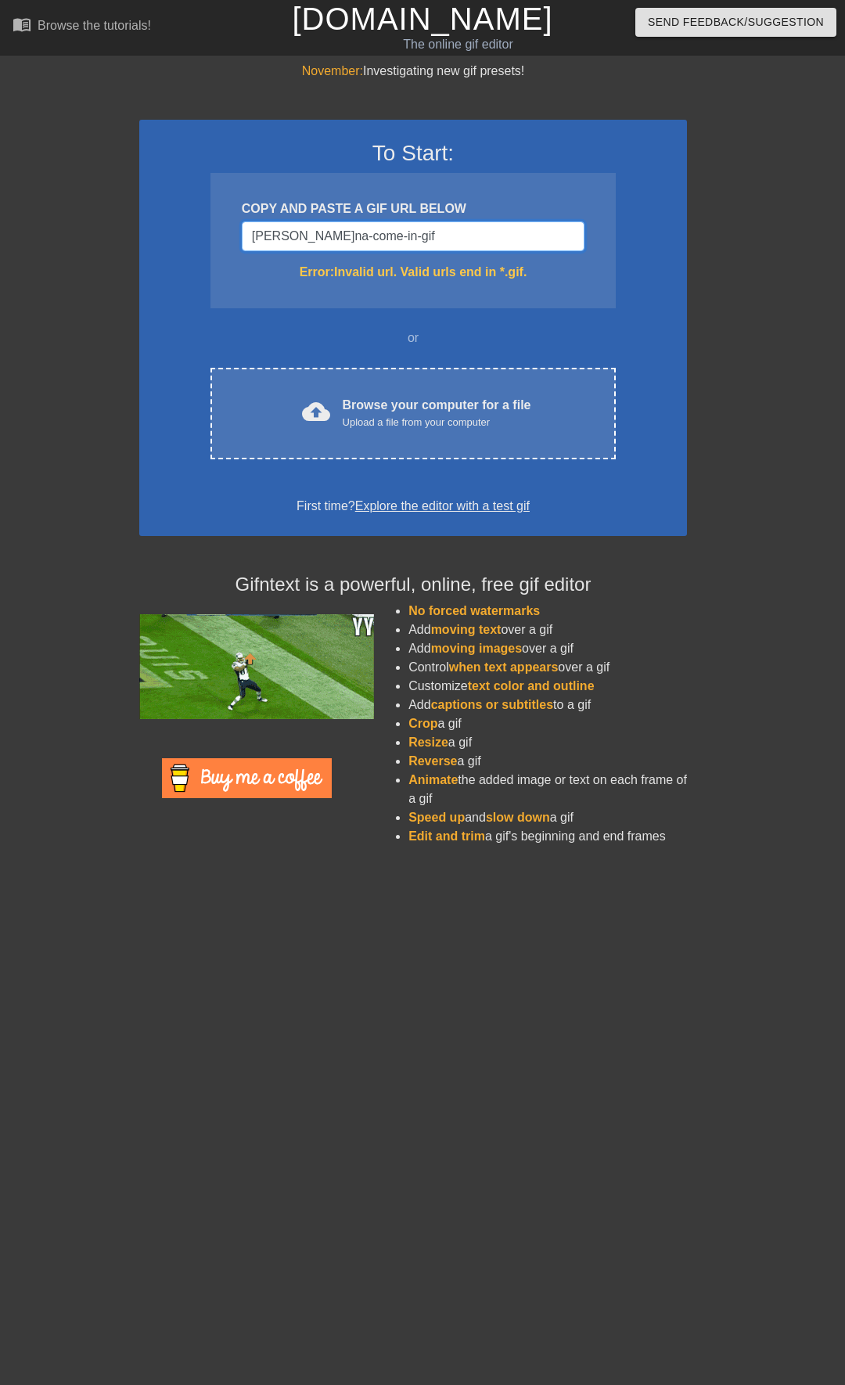
type input "[PERSON_NAME]na-come-in-gif"
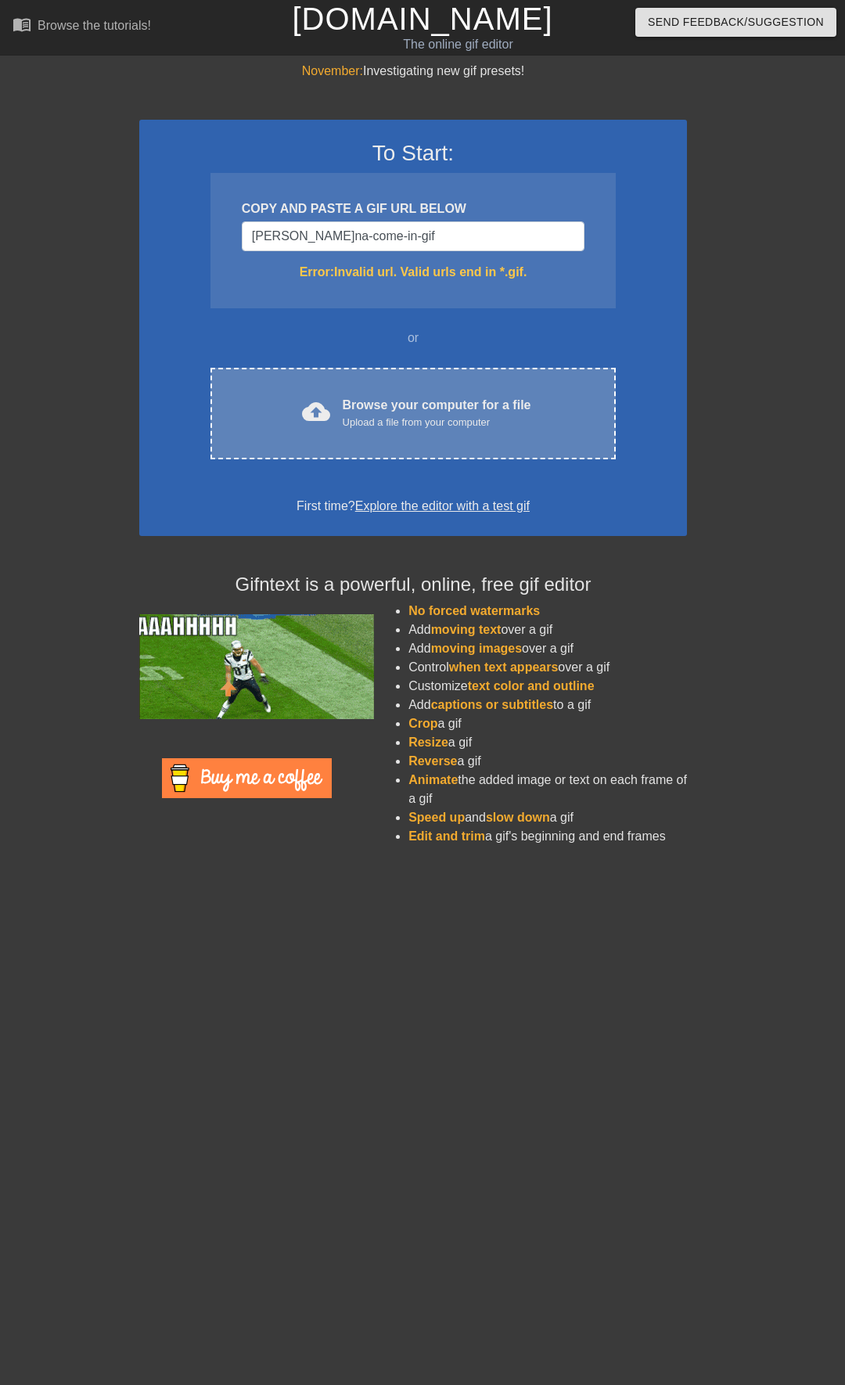
click at [406, 393] on div "cloud_upload Browse your computer for a file Upload a file from your computer C…" at bounding box center [412, 414] width 405 height 92
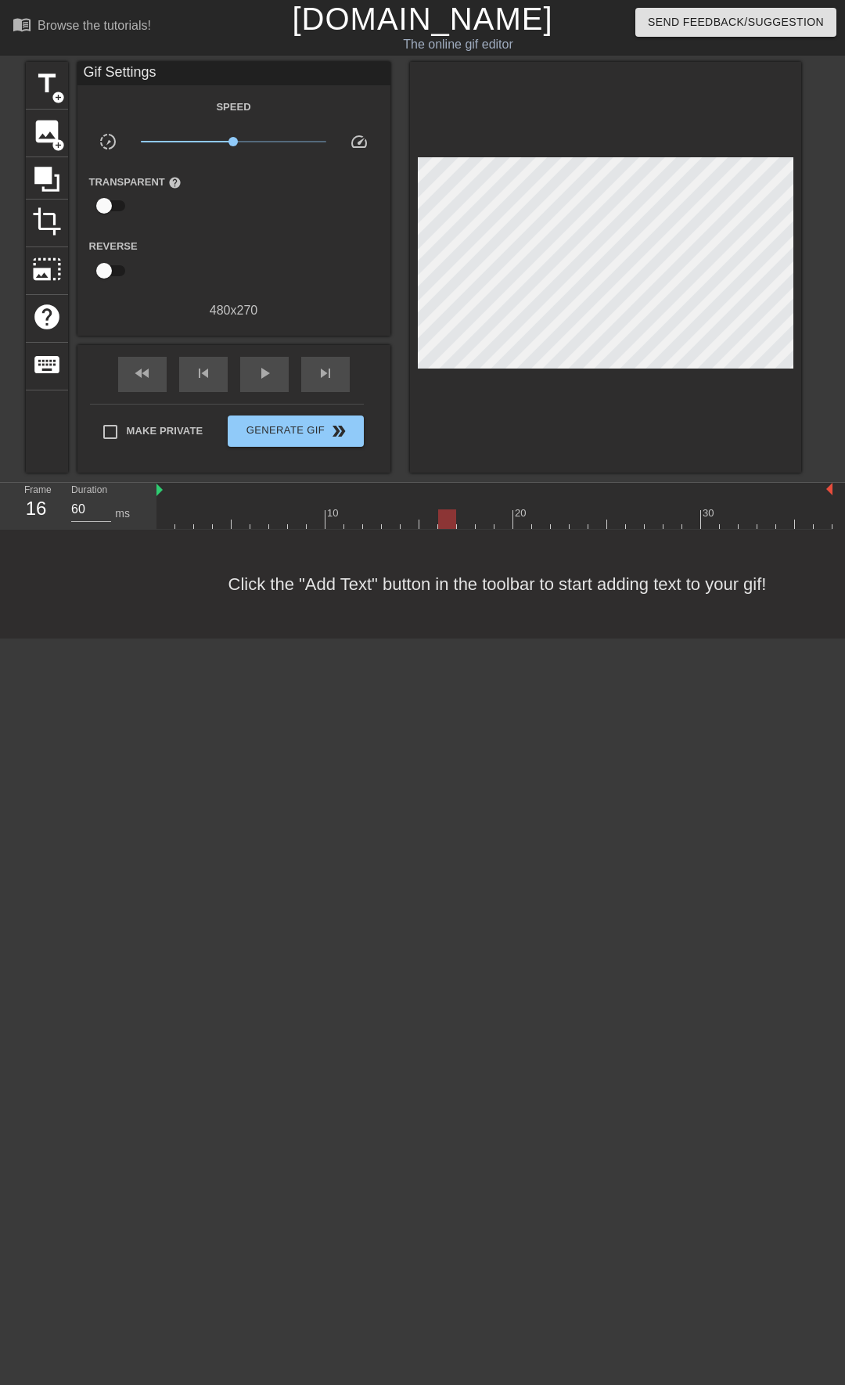
drag, startPoint x: 165, startPoint y: 517, endPoint x: 453, endPoint y: 508, distance: 288.0
click at [453, 509] on div at bounding box center [447, 519] width 18 height 20
click at [51, 125] on span "image" at bounding box center [47, 132] width 30 height 30
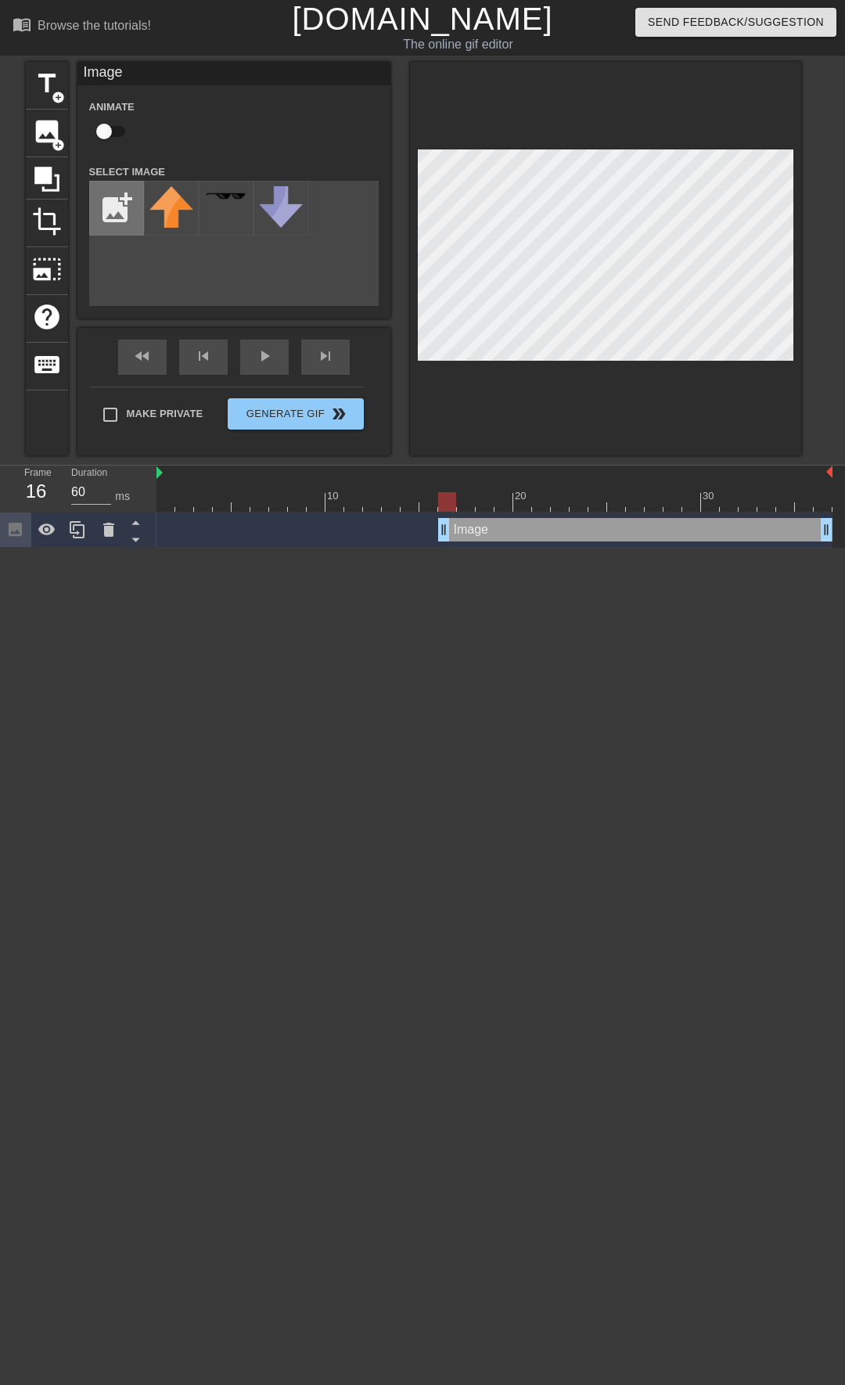
click at [118, 204] on input "file" at bounding box center [116, 207] width 53 height 53
type input "C:\fakepath\화면 캡처 [DATE] 004724.png"
click at [178, 192] on img at bounding box center [171, 198] width 44 height 24
drag, startPoint x: 449, startPoint y: 501, endPoint x: 459, endPoint y: 497, distance: 11.2
click at [459, 497] on div at bounding box center [466, 502] width 18 height 20
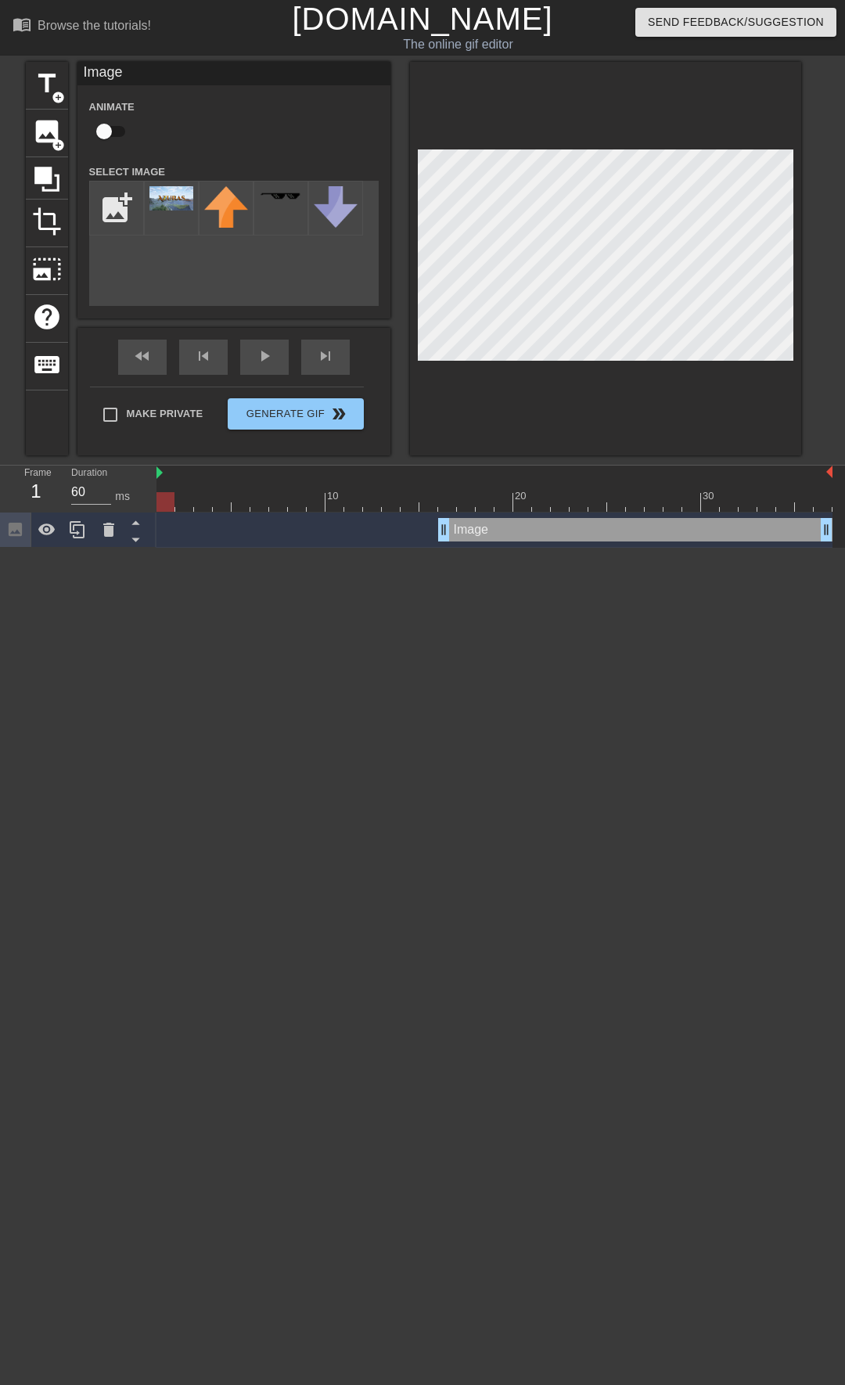
drag, startPoint x: 462, startPoint y: 505, endPoint x: 161, endPoint y: 487, distance: 301.0
click at [161, 487] on div "10 20 30" at bounding box center [494, 488] width 676 height 46
drag, startPoint x: 443, startPoint y: 530, endPoint x: 95, endPoint y: 577, distance: 351.4
click at [95, 548] on html "menu_book Browse the tutorials! [DOMAIN_NAME] The online gif editor Send Feedba…" at bounding box center [422, 274] width 845 height 548
drag, startPoint x: 165, startPoint y: 534, endPoint x: 146, endPoint y: 533, distance: 18.8
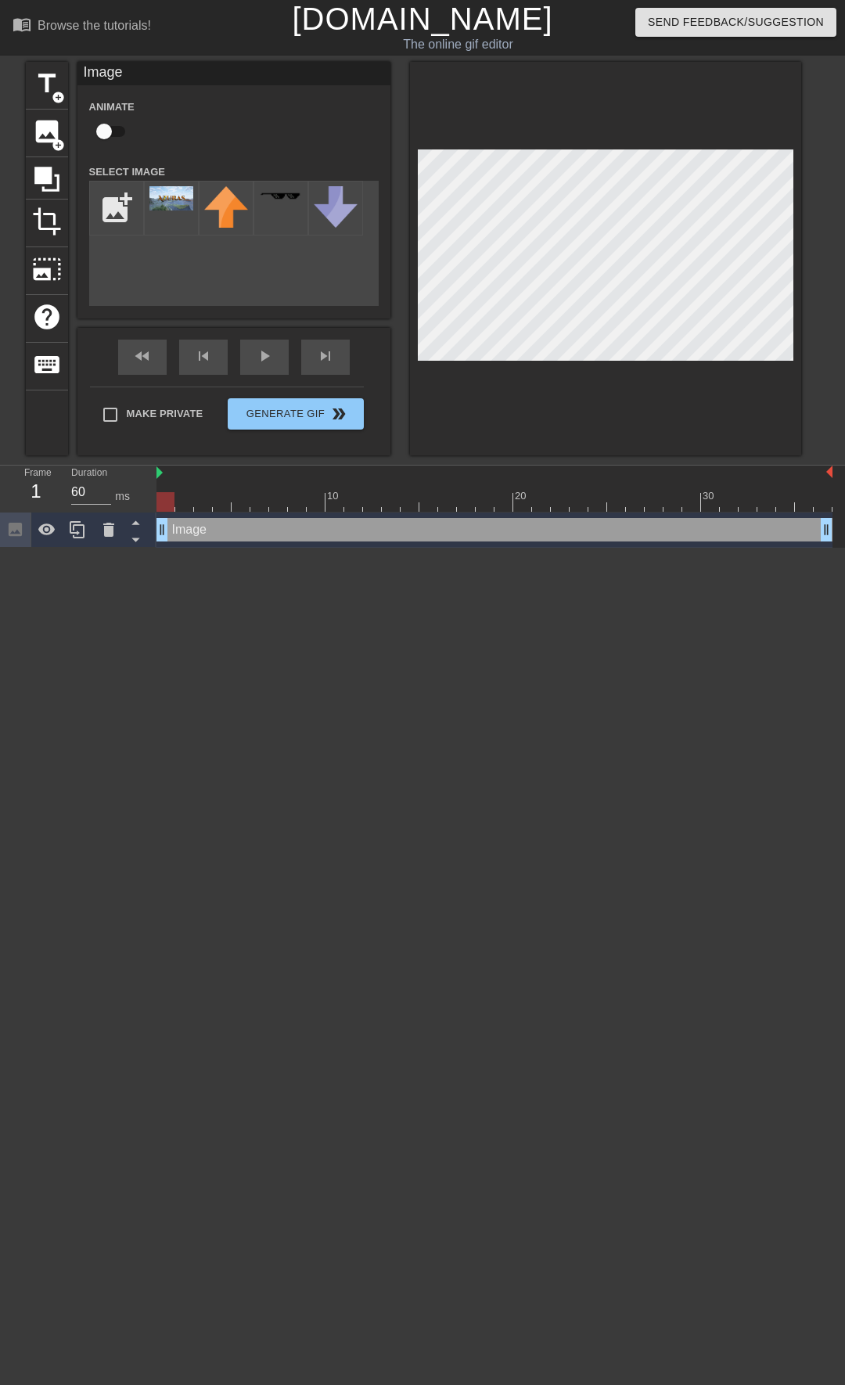
click at [146, 533] on div "Frame 1 Duration 60 ms 10 20 30 Image drag_handle drag_handle" at bounding box center [422, 506] width 845 height 82
drag, startPoint x: 167, startPoint y: 498, endPoint x: 162, endPoint y: 531, distance: 34.0
click at [150, 513] on div "Frame 1 Duration 60 ms 10 20 30 Image drag_handle drag_handle" at bounding box center [422, 506] width 845 height 82
drag, startPoint x: 166, startPoint y: 535, endPoint x: 473, endPoint y: 530, distance: 307.5
drag, startPoint x: 465, startPoint y: 503, endPoint x: 156, endPoint y: 514, distance: 308.4
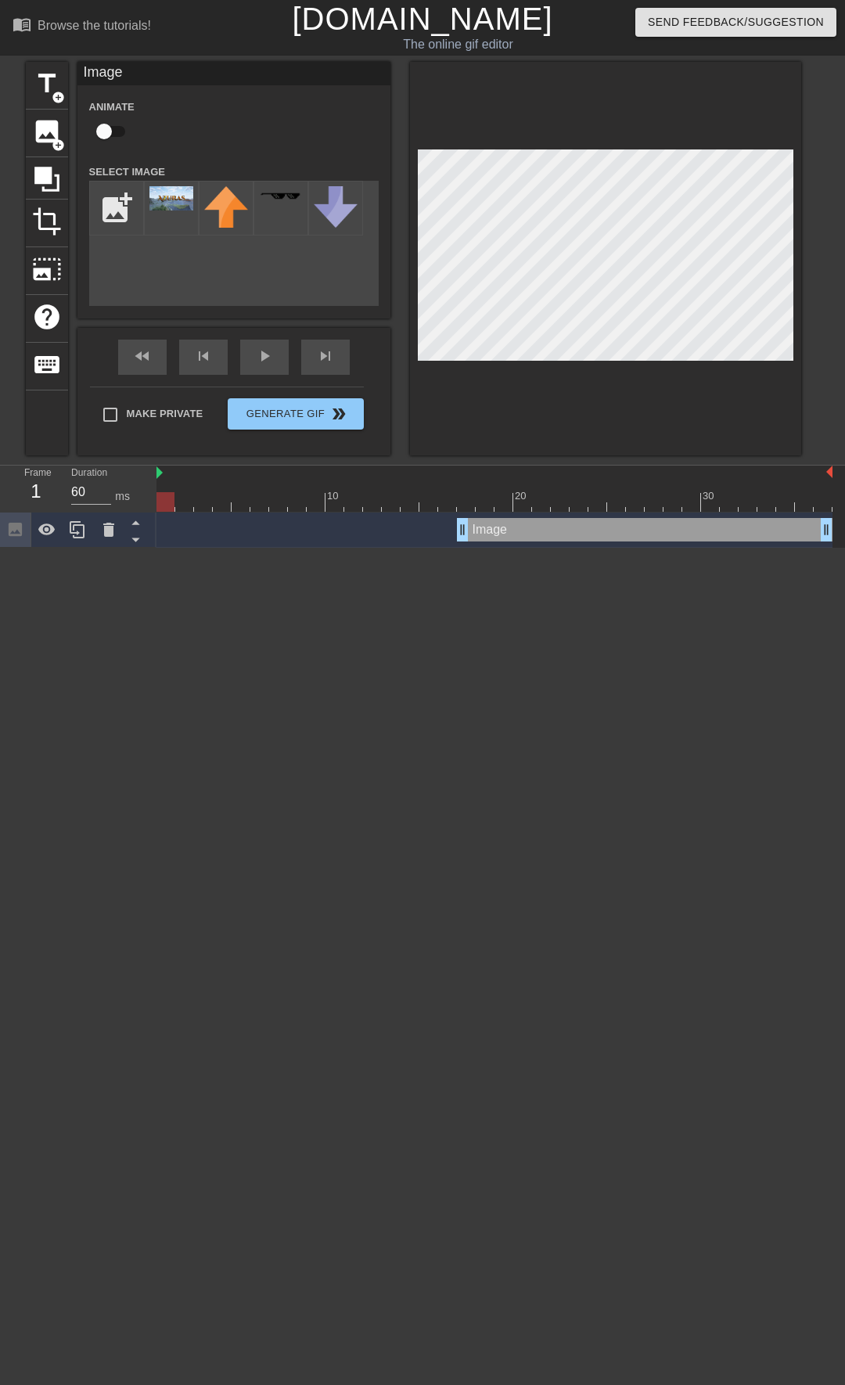
click at [156, 514] on div "10 20 30 Image drag_handle drag_handle" at bounding box center [500, 506] width 688 height 82
click at [110, 411] on div "Make Private Generate Gif double_arrow" at bounding box center [227, 417] width 274 height 62
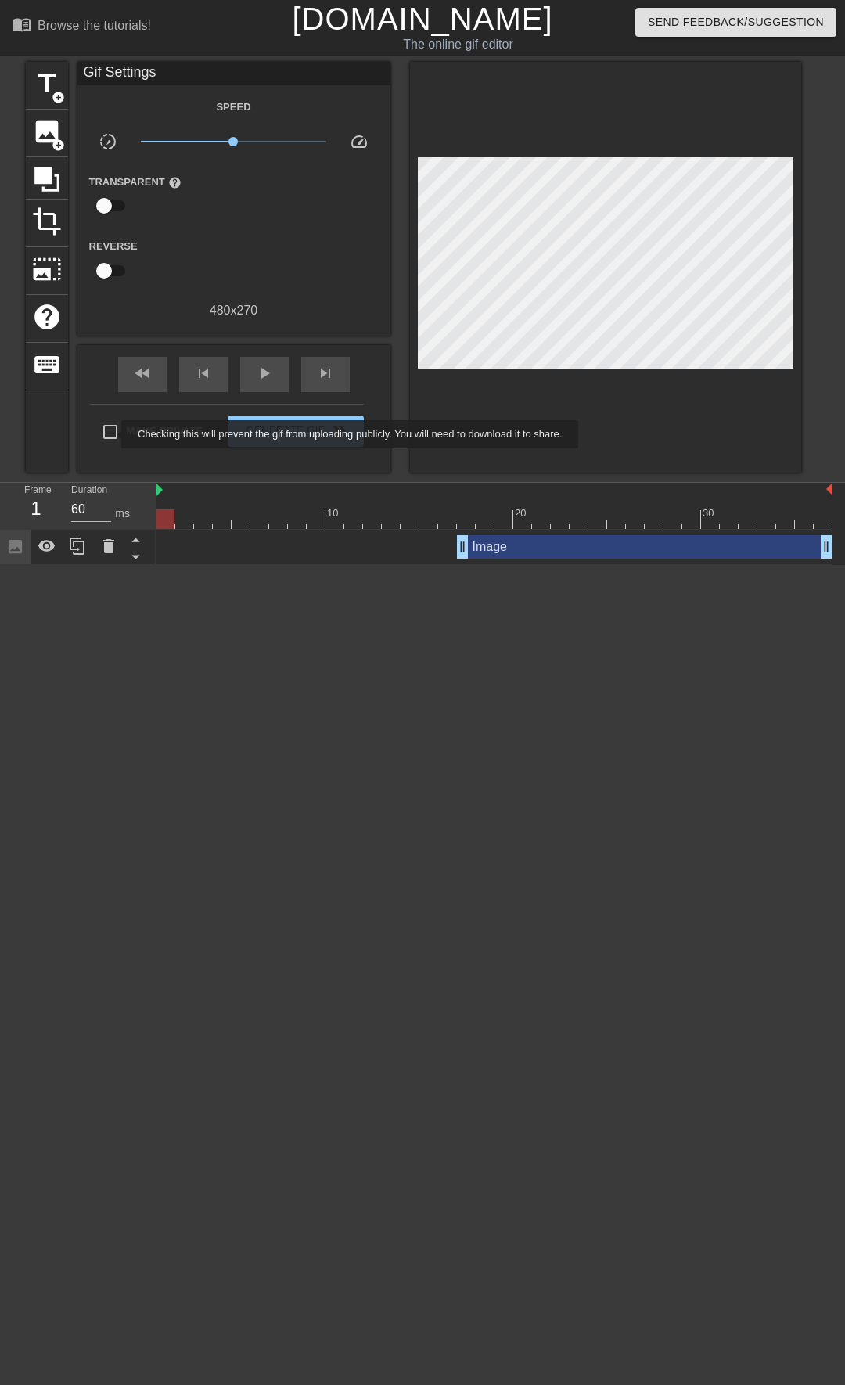
click at [111, 434] on input "Make Private" at bounding box center [110, 431] width 33 height 33
checkbox input "true"
click at [318, 431] on span "Generate Gif double_arrow" at bounding box center [295, 431] width 123 height 19
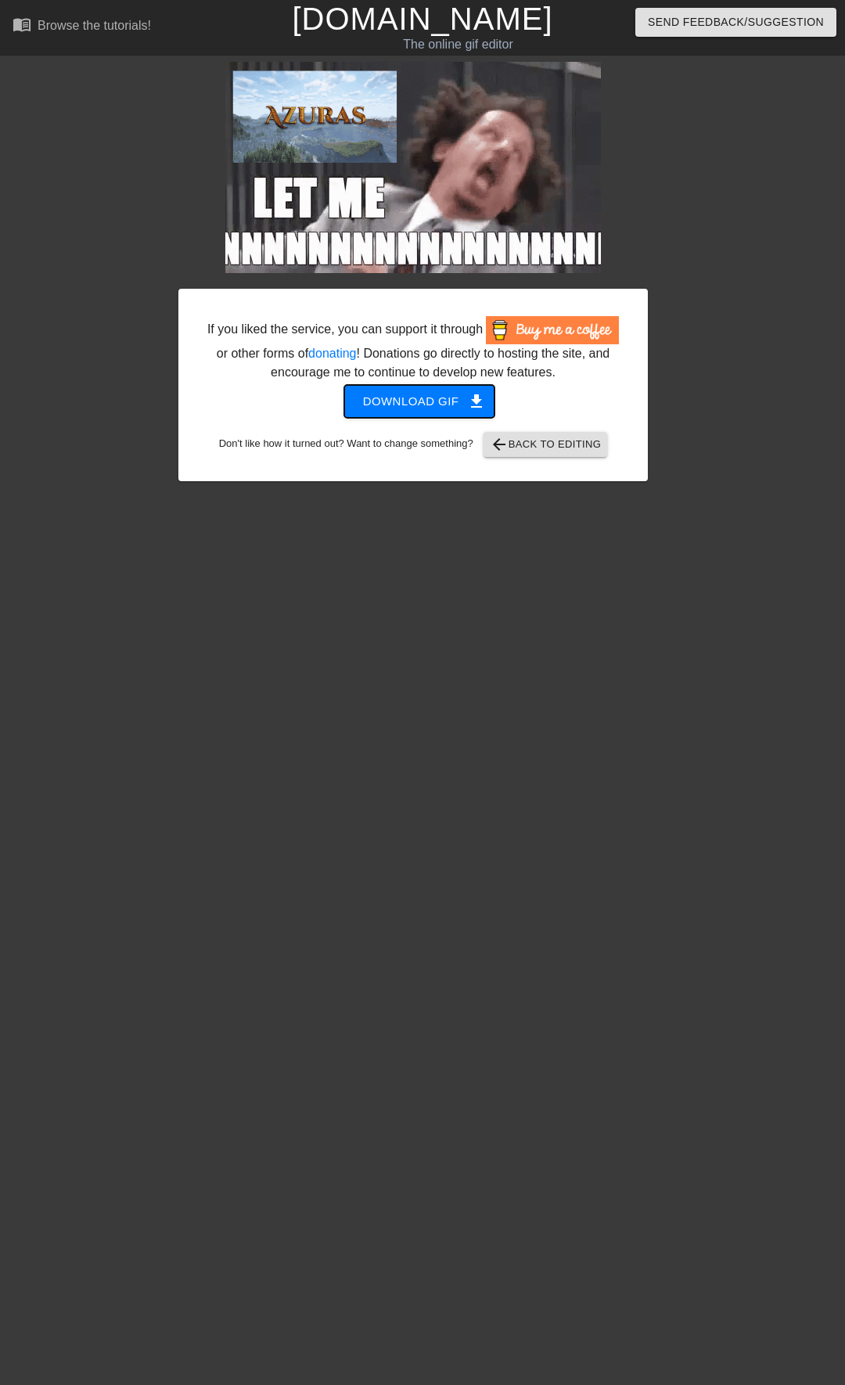
click at [421, 401] on span "Download gif get_app" at bounding box center [419, 401] width 113 height 20
